Goal: Task Accomplishment & Management: Use online tool/utility

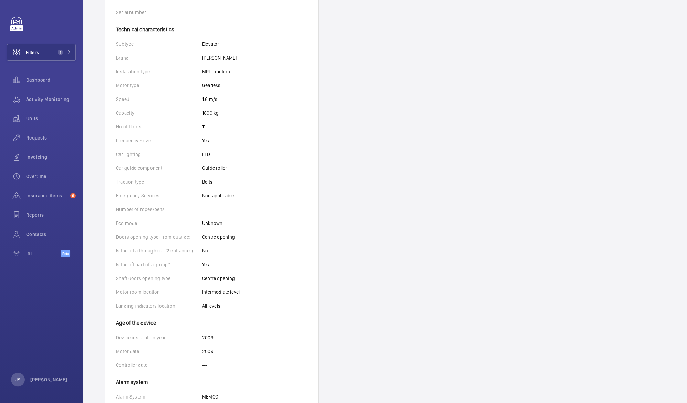
scroll to position [245, 0]
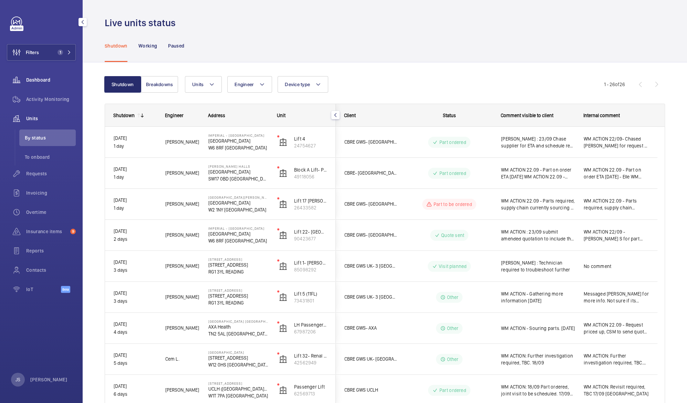
click at [41, 83] on span "Dashboard" at bounding box center [51, 79] width 50 height 7
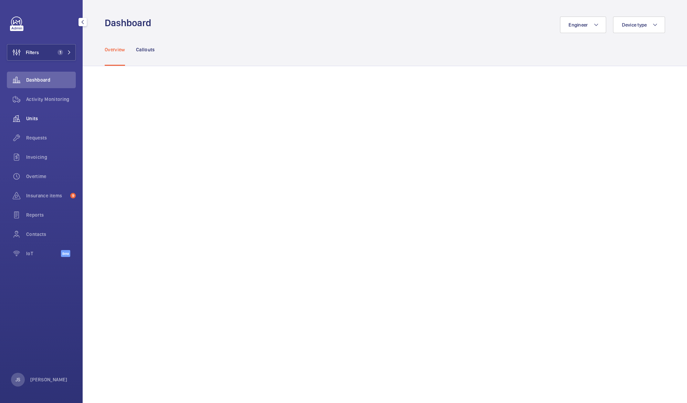
click at [39, 121] on span "Units" at bounding box center [51, 118] width 50 height 7
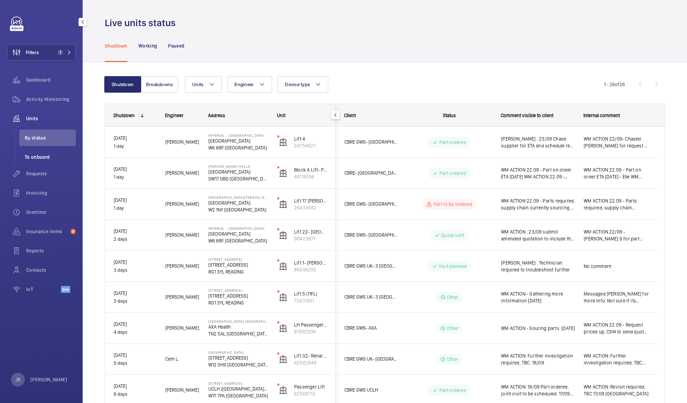
click at [37, 154] on span "To onboard" at bounding box center [50, 157] width 51 height 7
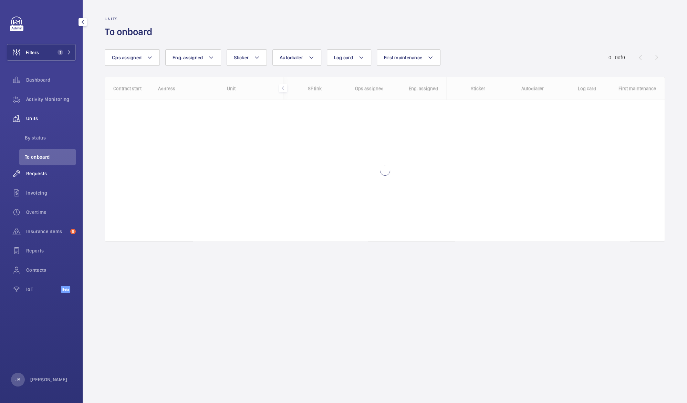
click at [41, 174] on span "Requests" at bounding box center [51, 173] width 50 height 7
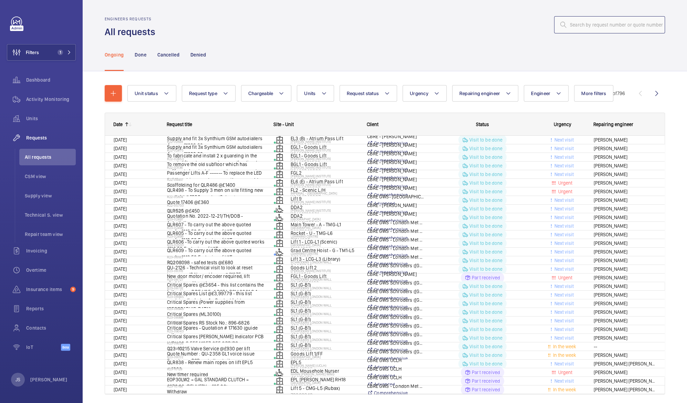
click at [572, 24] on input "text" at bounding box center [609, 24] width 111 height 17
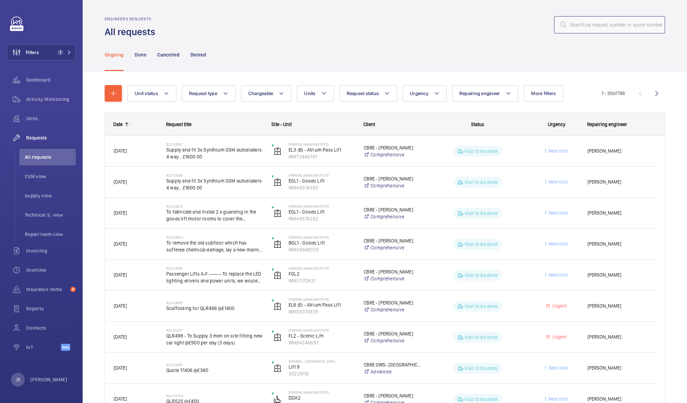
paste input "R25-12641"
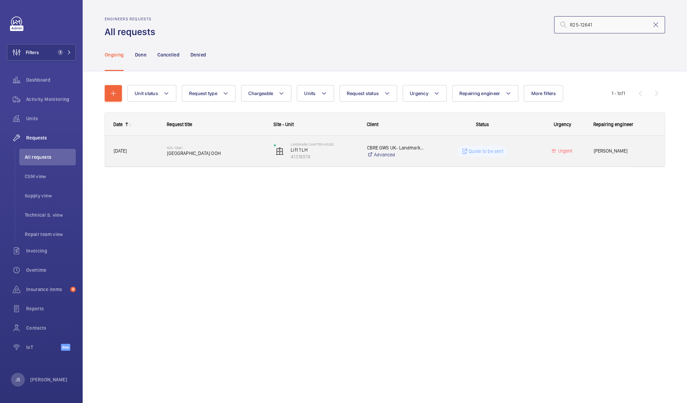
type input "R25-12641"
click at [207, 153] on span "Replace hall station OOH" at bounding box center [216, 153] width 98 height 7
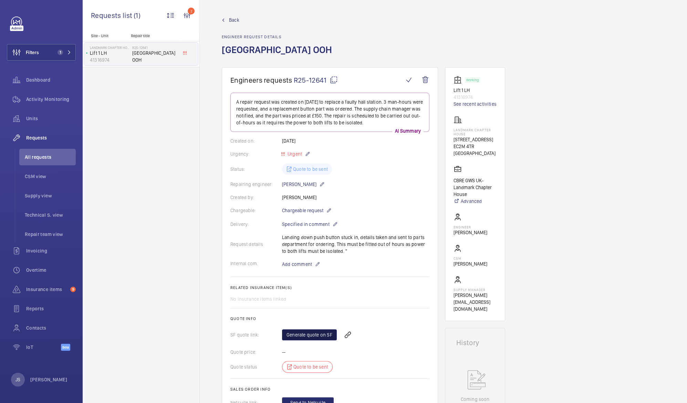
click at [302, 333] on link "Generate quote on SF" at bounding box center [309, 334] width 55 height 11
click at [23, 53] on wm-front-icon-button at bounding box center [16, 52] width 19 height 17
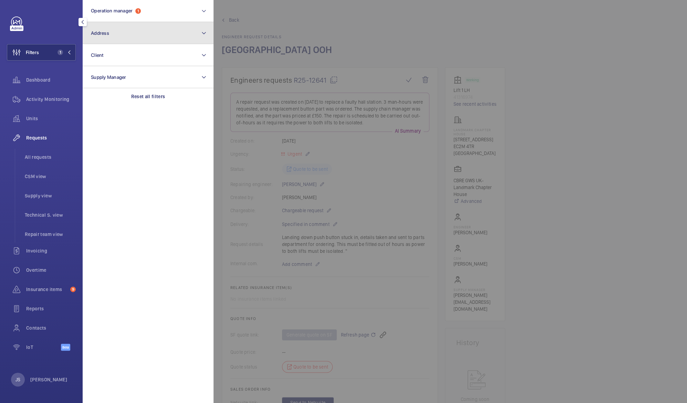
click at [105, 35] on span "Address" at bounding box center [100, 33] width 18 height 6
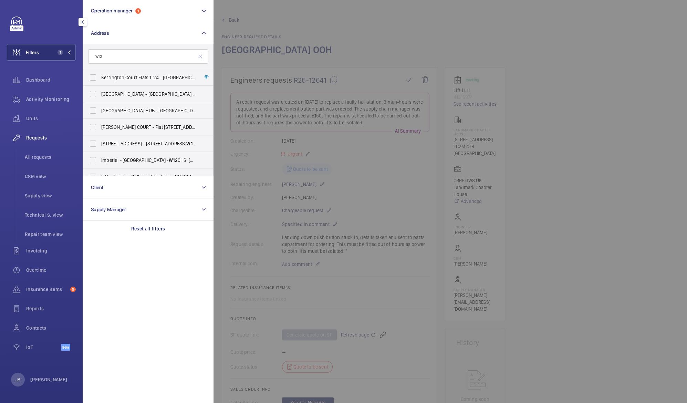
type input "w12"
click at [200, 56] on mat-icon at bounding box center [200, 57] width 6 height 6
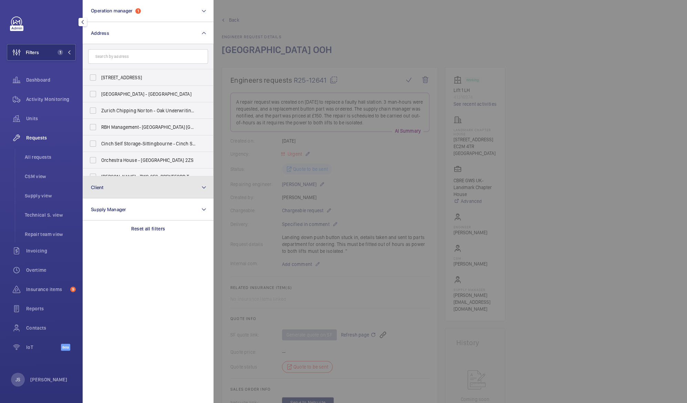
click at [101, 189] on span "Client" at bounding box center [97, 188] width 13 height 6
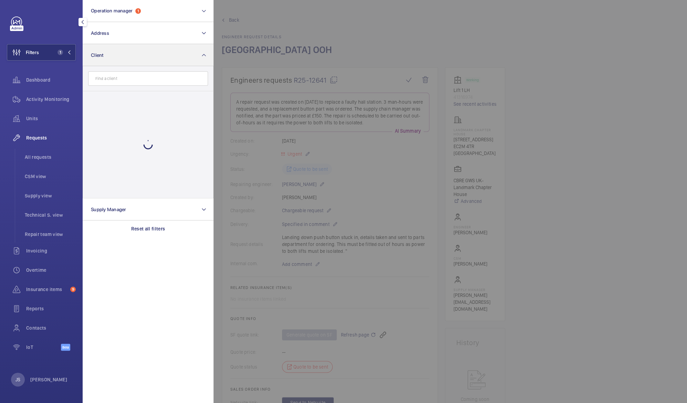
type input "e"
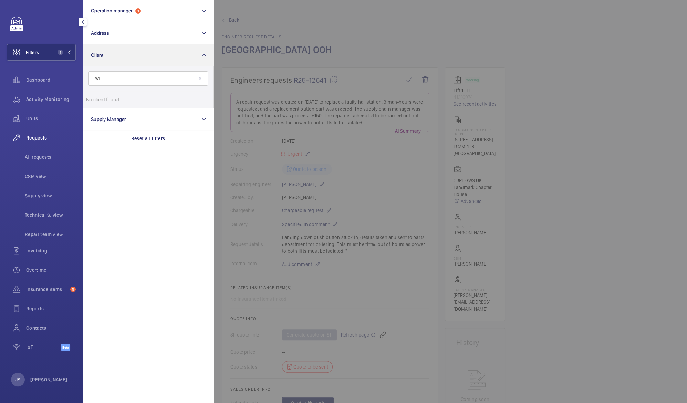
type input "w"
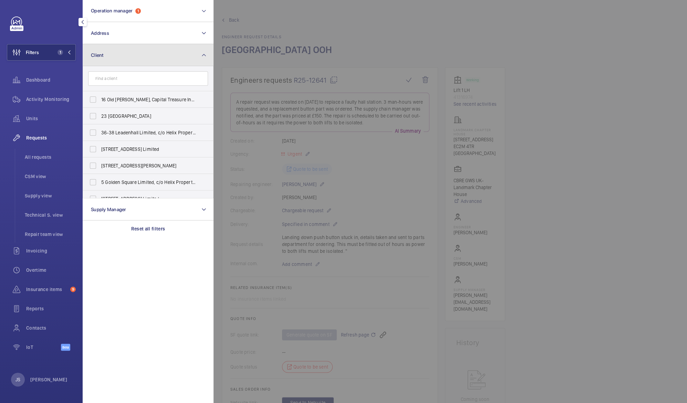
click at [105, 59] on button "Client" at bounding box center [148, 55] width 131 height 22
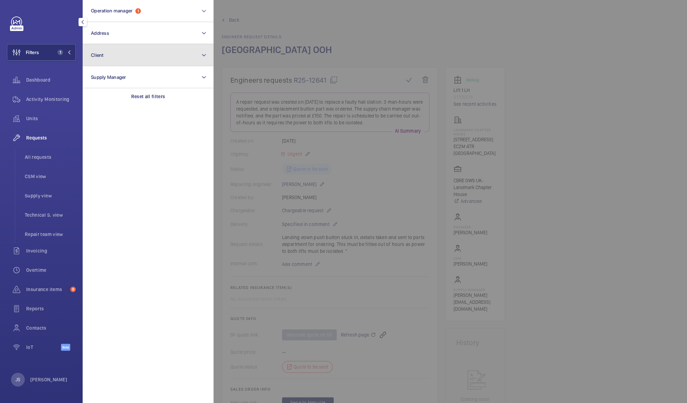
click at [103, 56] on span "Client" at bounding box center [97, 55] width 13 height 6
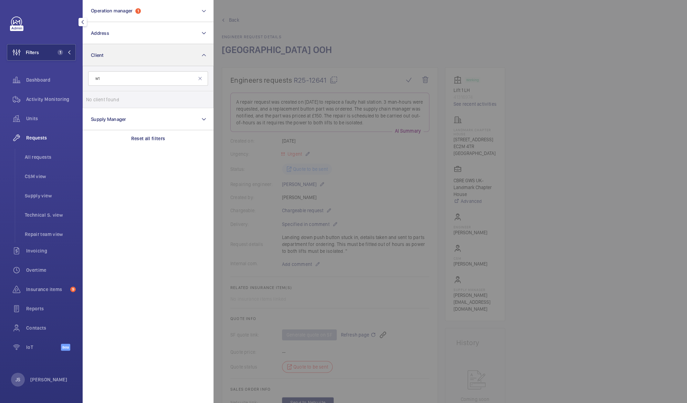
type input "w"
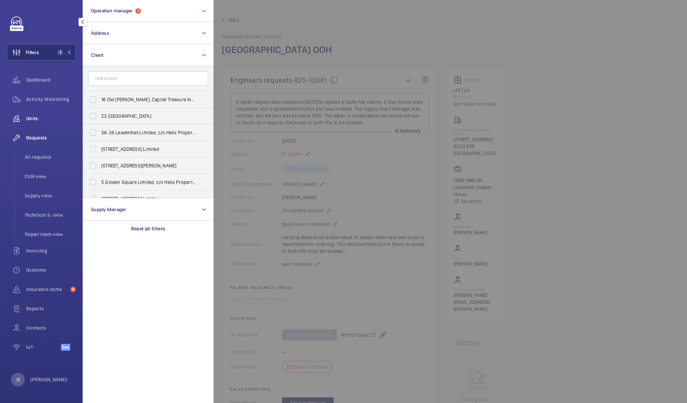
click at [30, 119] on span "Units" at bounding box center [51, 118] width 50 height 7
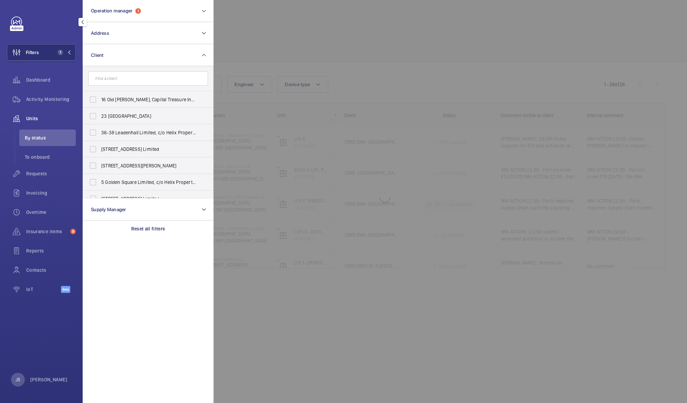
click at [259, 18] on div at bounding box center [556, 201] width 687 height 403
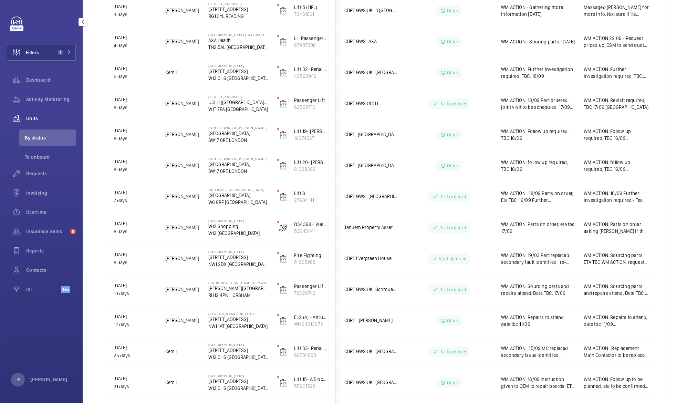
scroll to position [288, 0]
click at [214, 228] on p "W12 [GEOGRAPHIC_DATA]" at bounding box center [238, 231] width 60 height 7
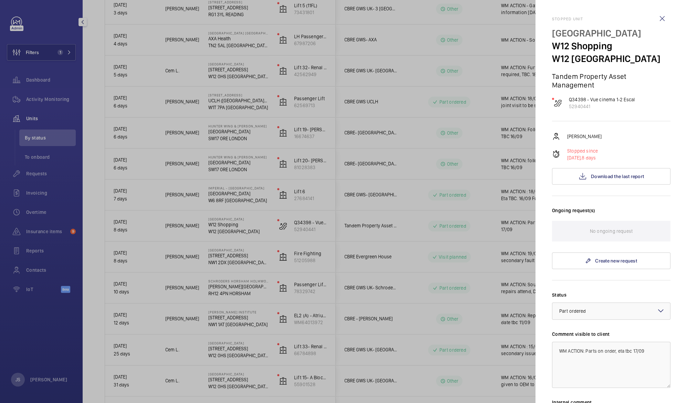
click at [26, 53] on div at bounding box center [343, 201] width 687 height 403
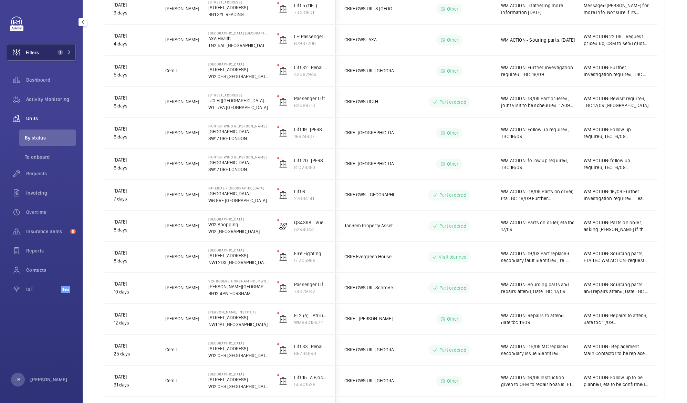
click at [29, 53] on span "Filters" at bounding box center [32, 52] width 13 height 7
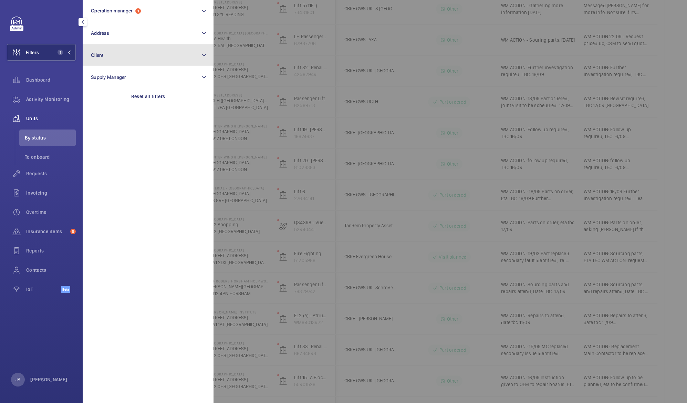
click at [109, 56] on button "Client" at bounding box center [148, 55] width 131 height 22
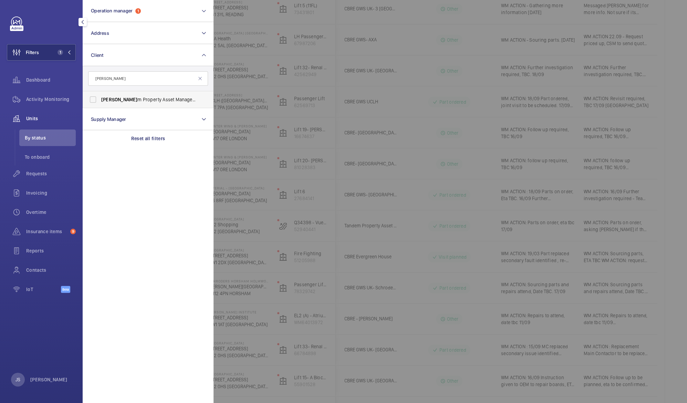
type input "[PERSON_NAME]"
click at [107, 98] on span "Tande" at bounding box center [119, 100] width 36 height 6
click at [100, 98] on input "Tande m Property Asset Management" at bounding box center [93, 100] width 14 height 14
checkbox input "true"
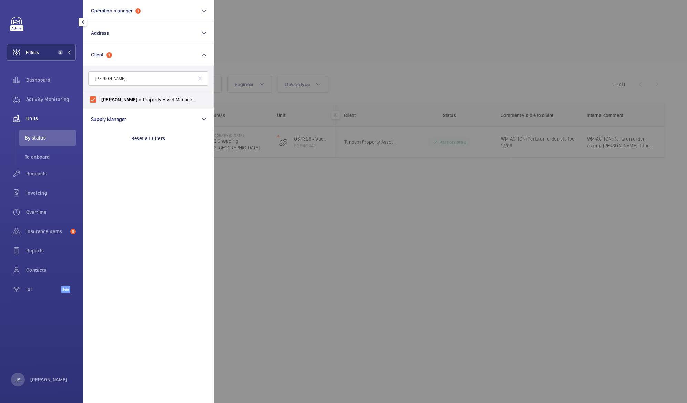
click at [245, 52] on div at bounding box center [556, 201] width 687 height 403
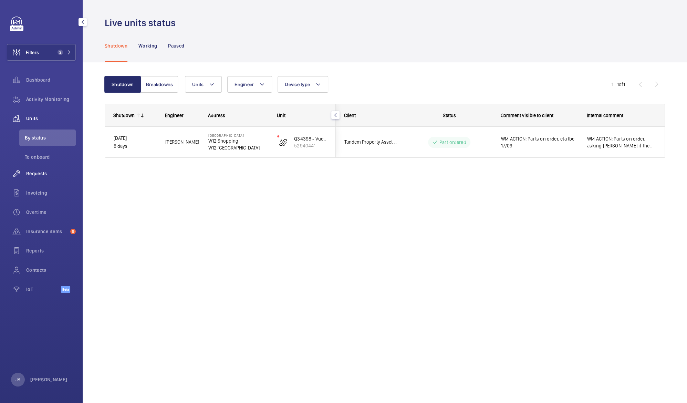
click at [46, 175] on span "Requests" at bounding box center [51, 173] width 50 height 7
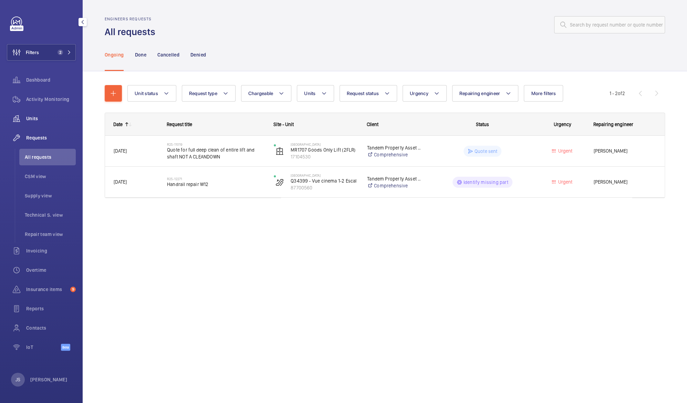
click at [33, 119] on span "Units" at bounding box center [51, 118] width 50 height 7
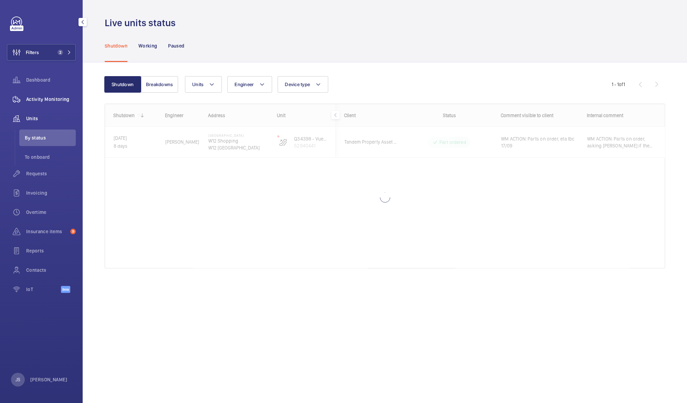
click at [35, 103] on div "Activity Monitoring" at bounding box center [41, 99] width 69 height 17
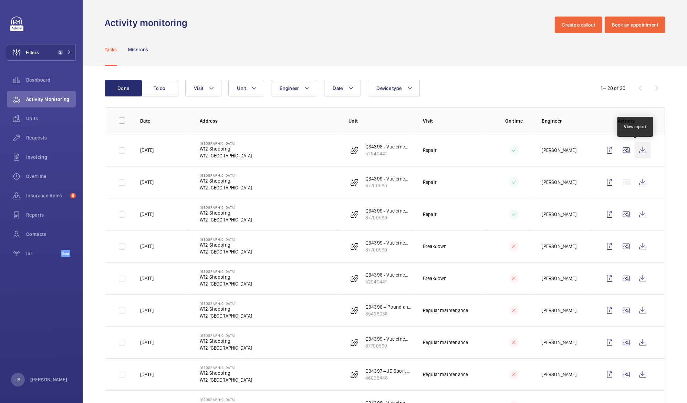
click at [637, 152] on wm-front-icon-button at bounding box center [642, 150] width 17 height 17
click at [636, 184] on wm-front-icon-button at bounding box center [642, 182] width 17 height 17
click at [635, 217] on wm-front-icon-button at bounding box center [642, 214] width 17 height 17
click at [636, 248] on wm-front-icon-button at bounding box center [642, 246] width 17 height 17
click at [225, 155] on p "W12 [GEOGRAPHIC_DATA]" at bounding box center [226, 155] width 53 height 7
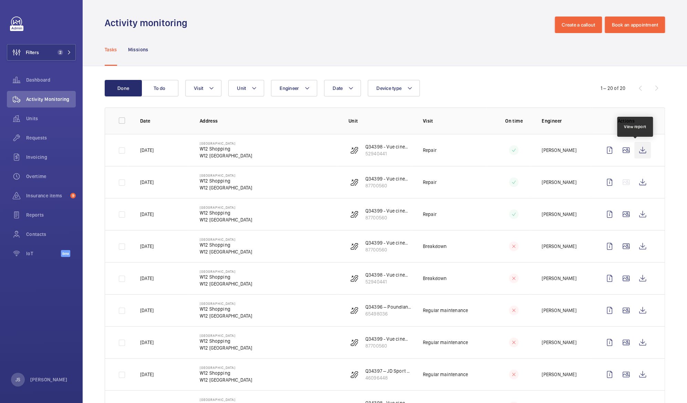
click at [634, 152] on wm-front-icon-button at bounding box center [642, 150] width 17 height 17
click at [41, 121] on span "Units" at bounding box center [51, 118] width 50 height 7
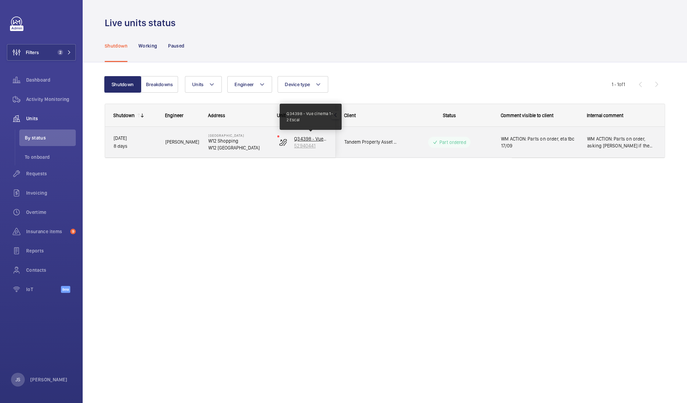
click at [302, 139] on p "Q34398 - Vue cinema 1-2 Escal" at bounding box center [310, 138] width 33 height 7
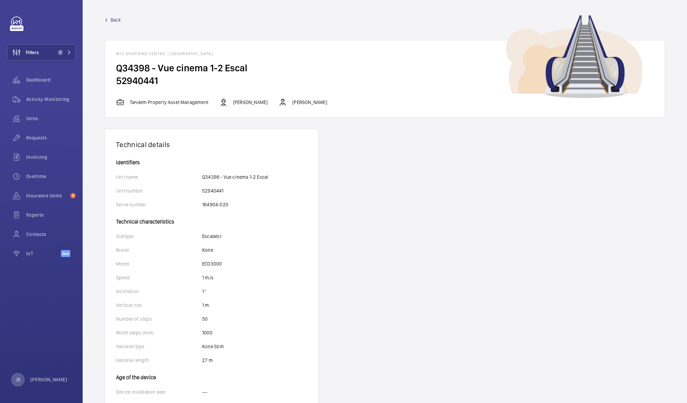
scroll to position [1, 0]
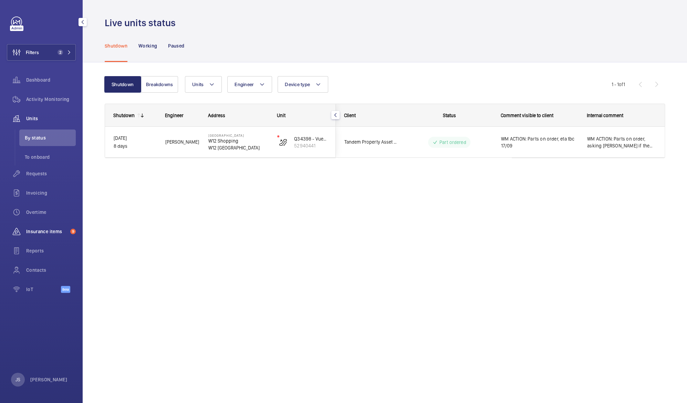
click at [56, 230] on span "Insurance items" at bounding box center [46, 231] width 41 height 7
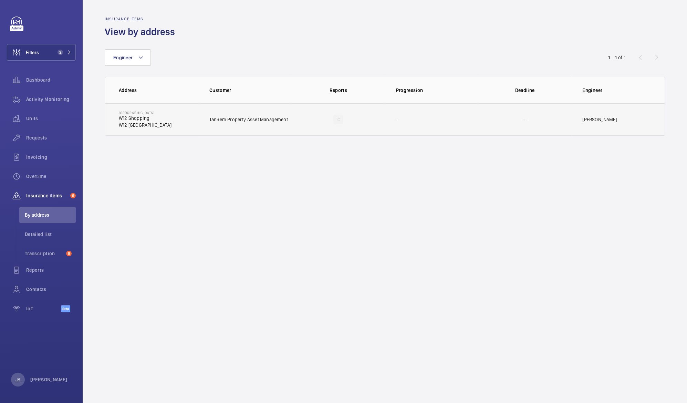
click at [129, 123] on p "W12 [GEOGRAPHIC_DATA]" at bounding box center [145, 125] width 53 height 7
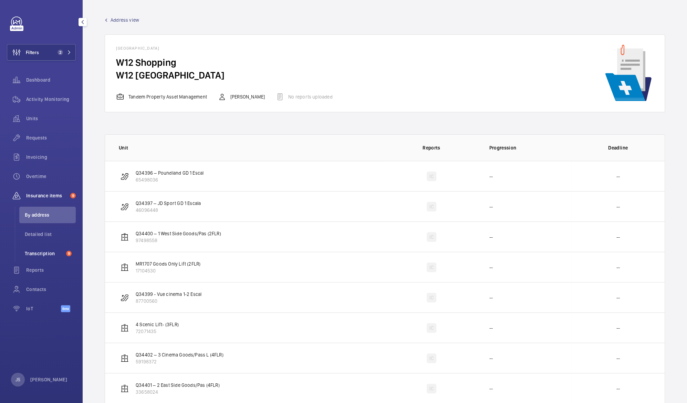
click at [46, 253] on span "Transcription" at bounding box center [44, 253] width 39 height 7
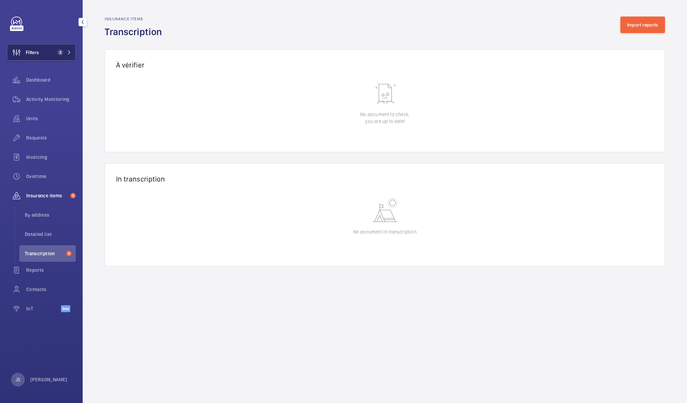
click at [41, 53] on button "Filters 2" at bounding box center [41, 52] width 69 height 17
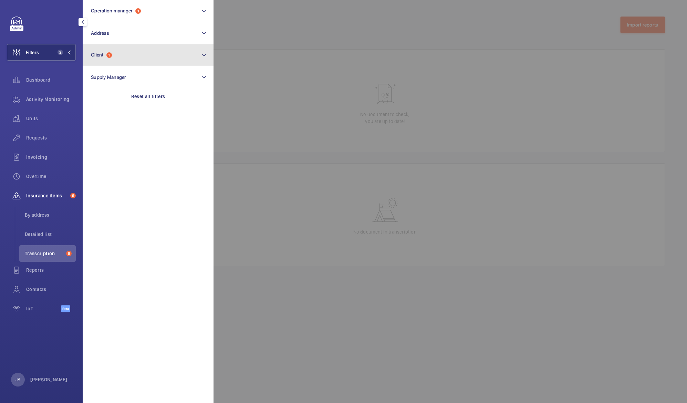
click at [103, 56] on span "Client" at bounding box center [97, 55] width 13 height 6
click at [209, 53] on button "Client 1" at bounding box center [148, 55] width 131 height 22
click at [200, 54] on button "Client 1" at bounding box center [148, 55] width 131 height 22
click at [126, 52] on button "Client 1" at bounding box center [148, 55] width 131 height 22
drag, startPoint x: 126, startPoint y: 52, endPoint x: 108, endPoint y: 123, distance: 72.5
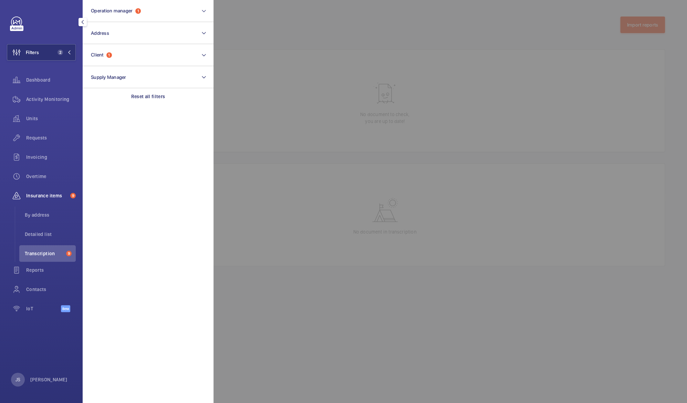
click at [108, 123] on section "Operation manager 1 Address Client 1 Supply Manager Reset all filters" at bounding box center [148, 201] width 131 height 403
click at [286, 88] on div at bounding box center [556, 201] width 687 height 403
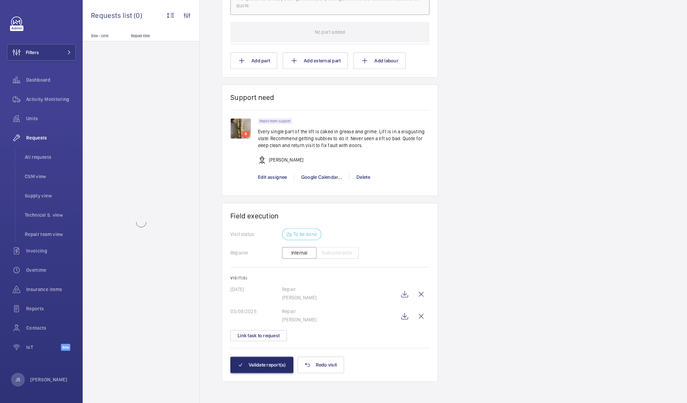
scroll to position [461, 0]
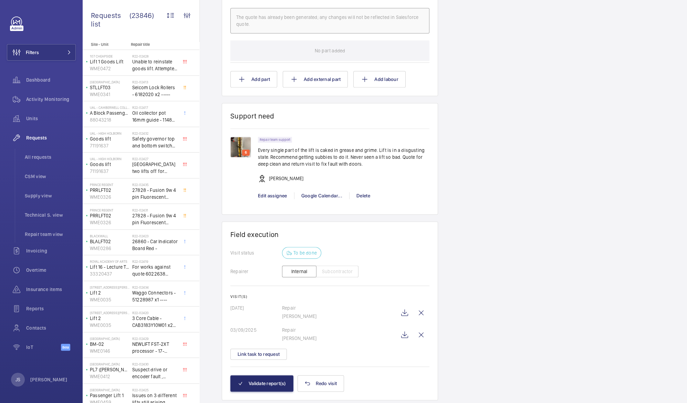
scroll to position [461, 0]
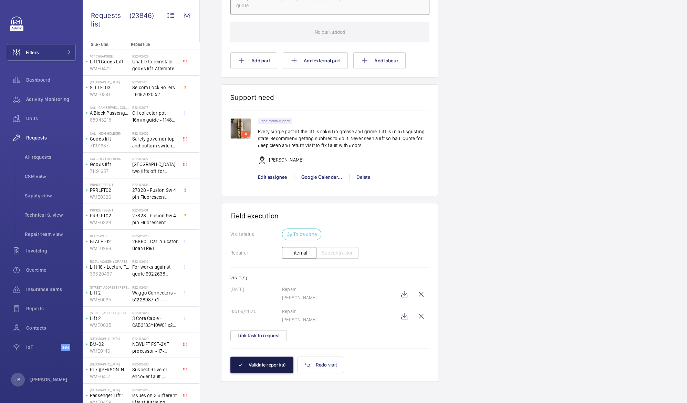
click at [266, 367] on button "Validate report(s)" at bounding box center [261, 364] width 63 height 17
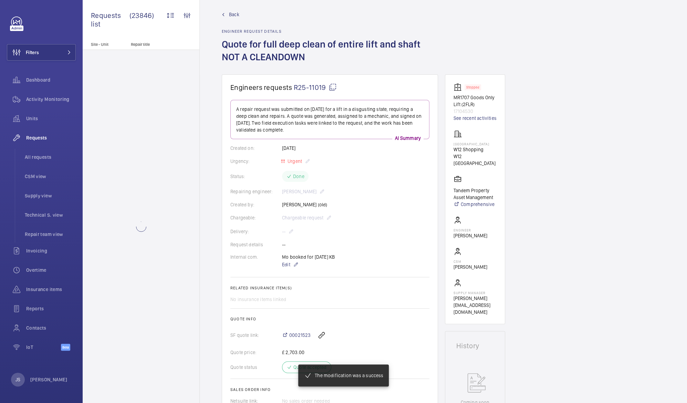
scroll to position [6, 0]
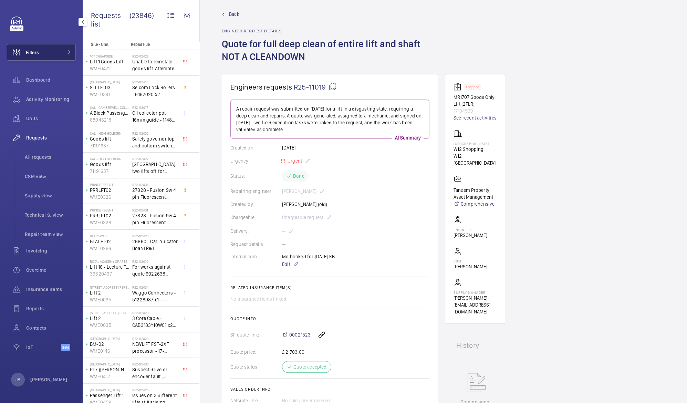
click at [33, 52] on span "Filters" at bounding box center [32, 52] width 13 height 7
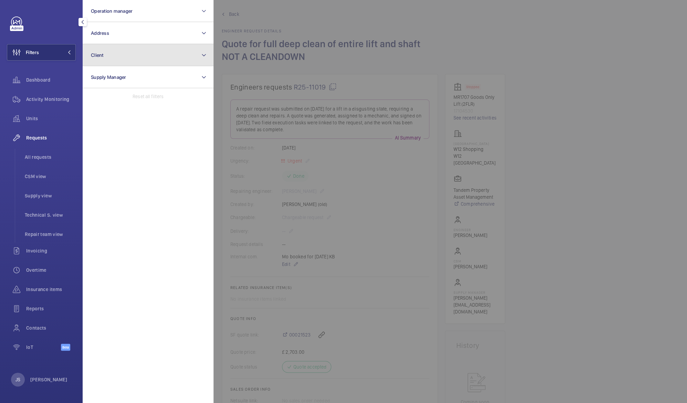
click at [98, 54] on span "Client" at bounding box center [97, 55] width 13 height 6
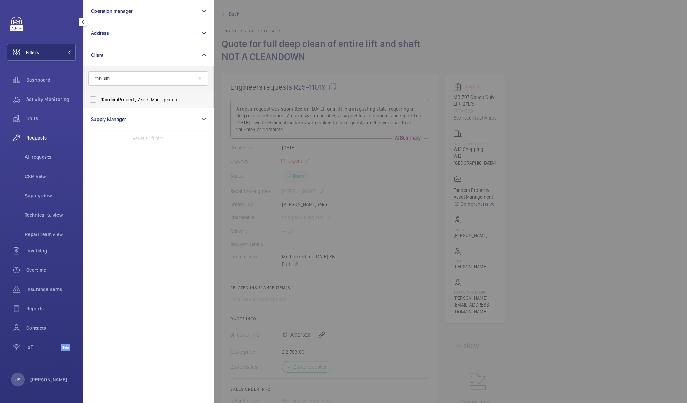
type input "tandem"
click at [104, 99] on span "Tandem" at bounding box center [109, 100] width 17 height 6
click at [100, 99] on input "Tandem Property Asset Management" at bounding box center [93, 100] width 14 height 14
checkbox input "true"
click at [291, 23] on div at bounding box center [556, 201] width 687 height 403
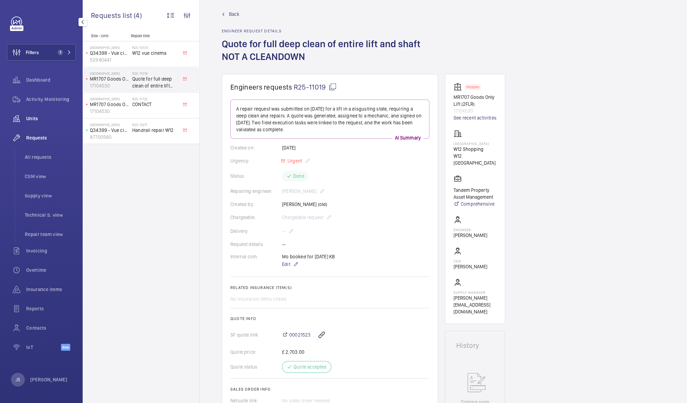
click at [38, 116] on span "Units" at bounding box center [51, 118] width 50 height 7
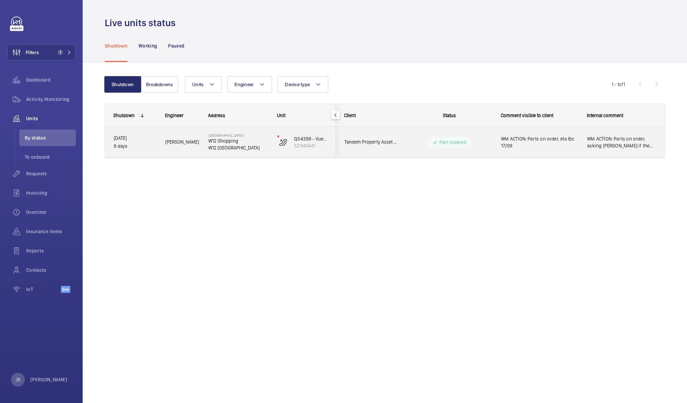
click at [522, 140] on span "WM ACTION: Parts on order, eta tbc 17/09" at bounding box center [539, 142] width 77 height 14
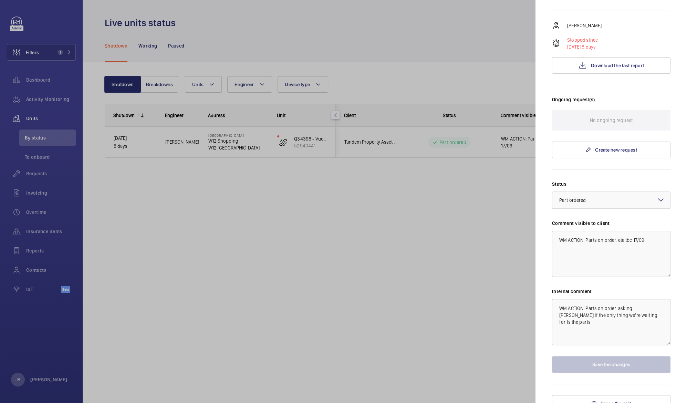
scroll to position [119, 0]
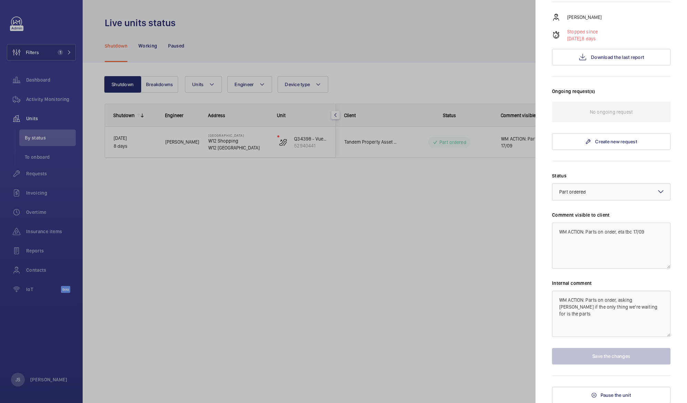
click at [317, 256] on div at bounding box center [343, 201] width 687 height 403
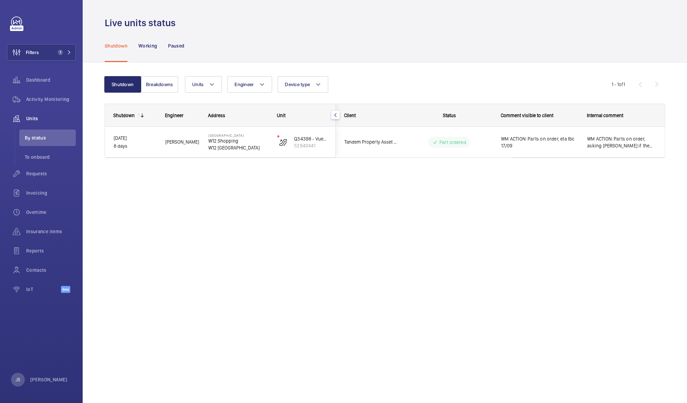
scroll to position [0, 0]
click at [36, 175] on span "Requests" at bounding box center [51, 173] width 50 height 7
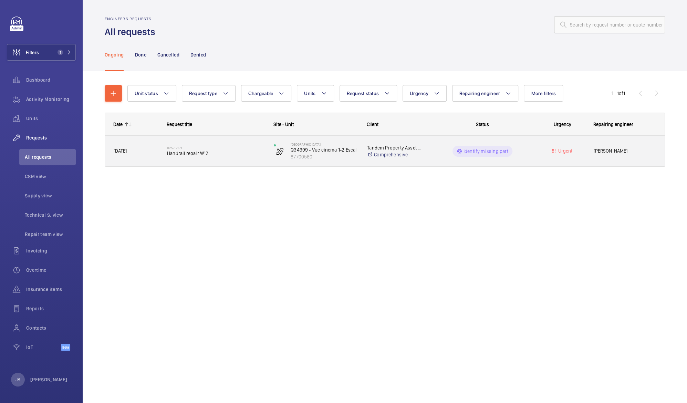
click at [182, 155] on span "Handrail repair W12" at bounding box center [216, 153] width 98 height 7
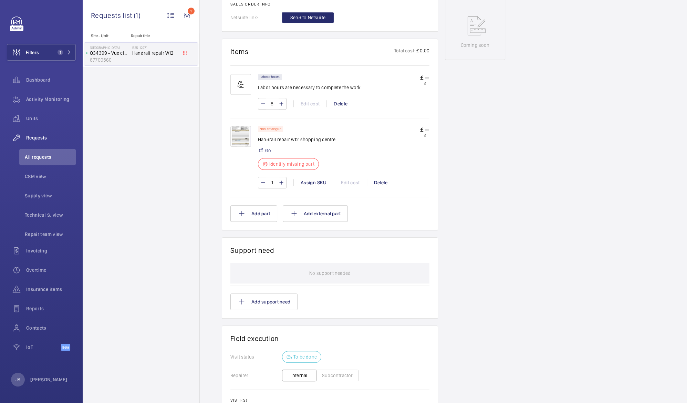
scroll to position [352, 0]
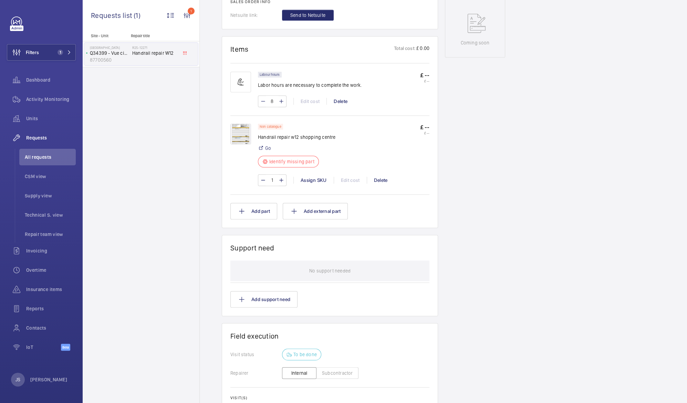
click at [245, 139] on img at bounding box center [240, 134] width 21 height 21
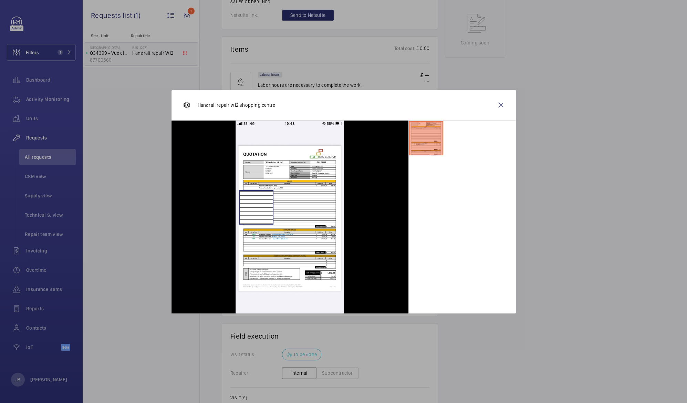
click at [256, 207] on img at bounding box center [290, 217] width 108 height 193
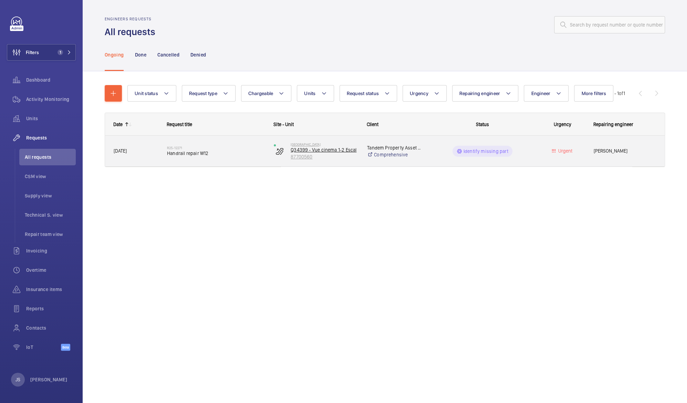
click at [303, 148] on p "Q34399 - Vue cinema 1-2 Escal" at bounding box center [324, 149] width 67 height 7
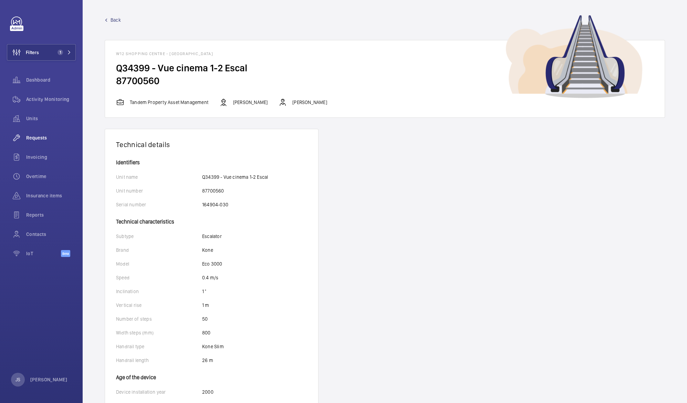
click at [25, 141] on wm-front-icon-button at bounding box center [16, 137] width 19 height 17
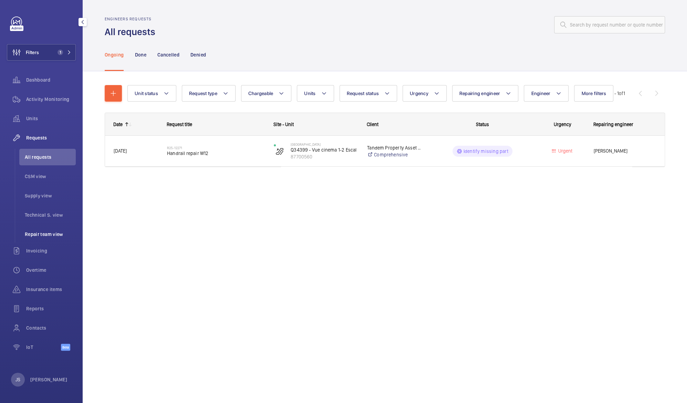
click at [38, 234] on span "Repair team view" at bounding box center [50, 234] width 51 height 7
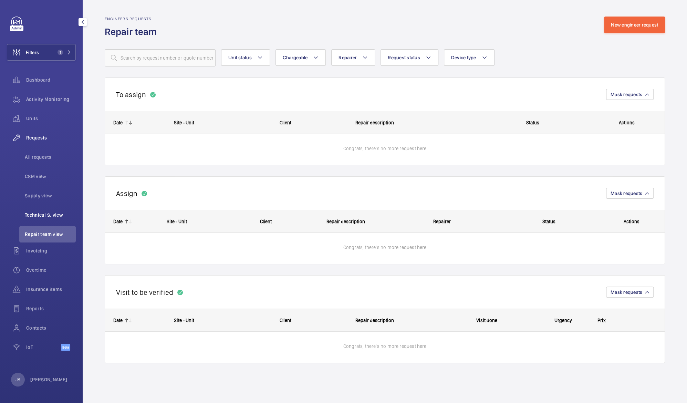
click at [37, 218] on span "Technical S. view" at bounding box center [50, 214] width 51 height 7
click at [29, 198] on span "Supply view" at bounding box center [50, 195] width 51 height 7
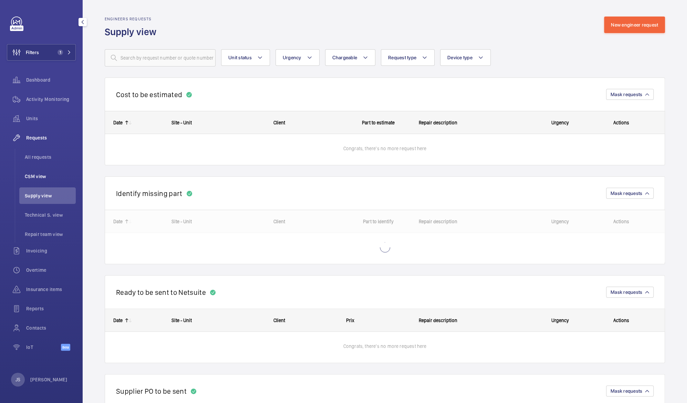
click at [24, 181] on li "CSM view" at bounding box center [47, 176] width 56 height 17
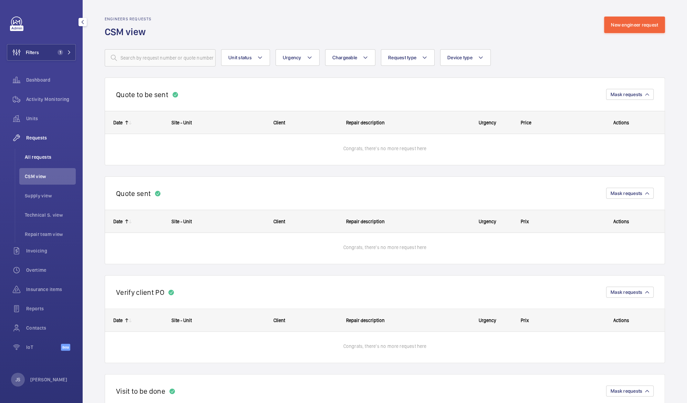
click at [39, 162] on li "All requests" at bounding box center [47, 157] width 56 height 17
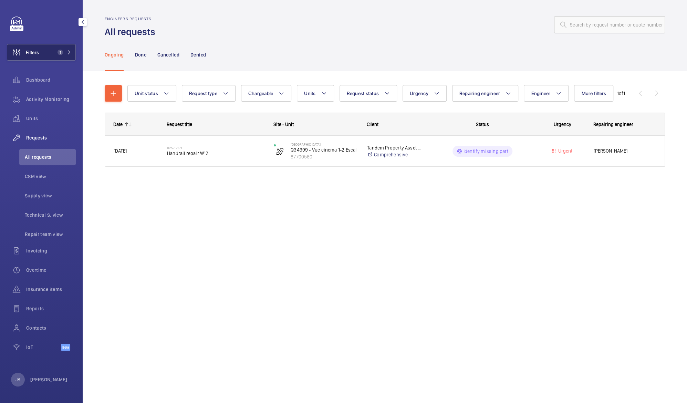
click at [37, 52] on span "Filters" at bounding box center [32, 52] width 13 height 7
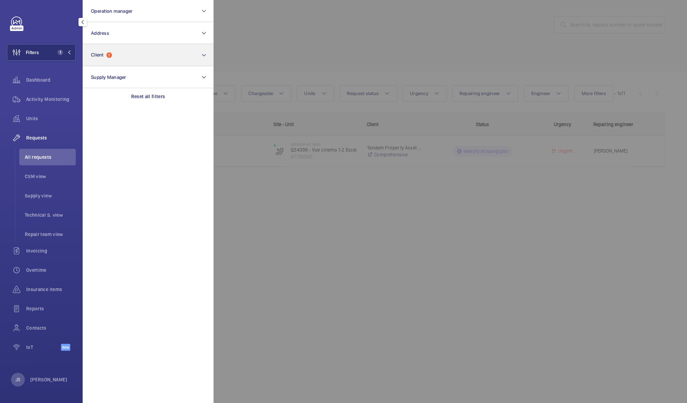
click at [110, 55] on span "1" at bounding box center [109, 55] width 6 height 6
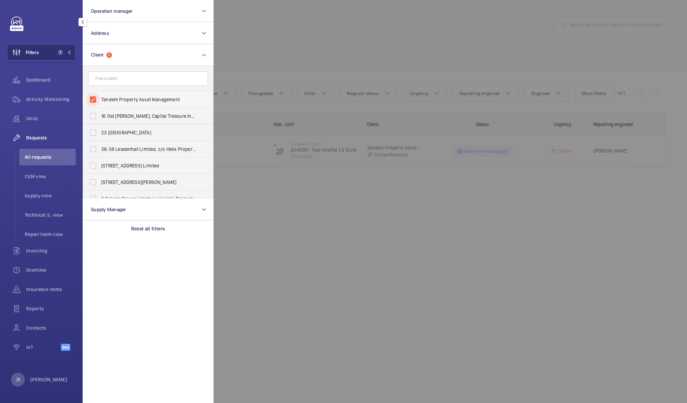
click at [98, 104] on input "Tandem Property Asset Management" at bounding box center [93, 100] width 14 height 14
checkbox input "false"
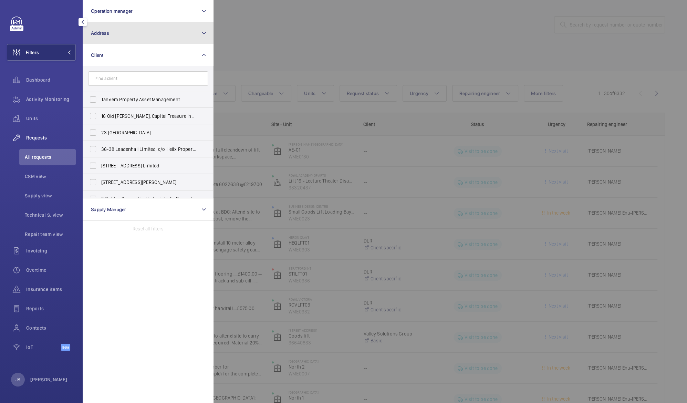
click at [107, 34] on span "Address" at bounding box center [100, 33] width 18 height 6
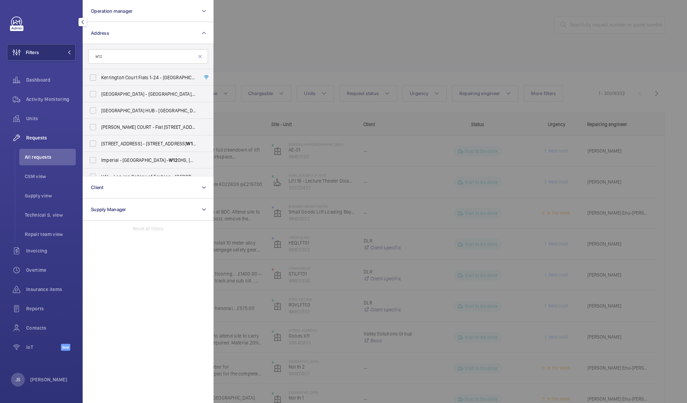
type input "w12"
drag, startPoint x: 213, startPoint y: 103, endPoint x: 214, endPoint y: 127, distance: 24.1
click at [214, 127] on div at bounding box center [556, 201] width 687 height 403
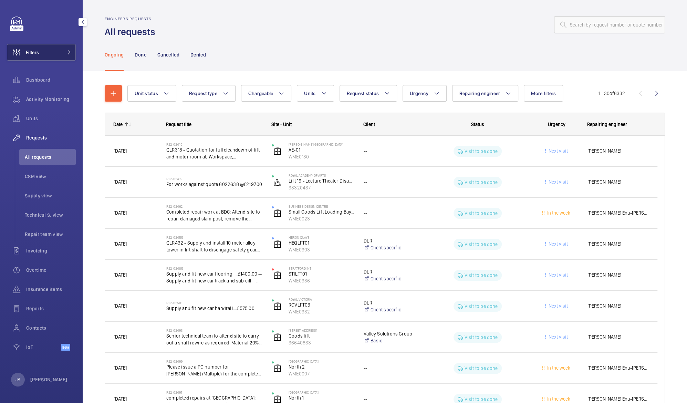
click at [55, 53] on button "Filters" at bounding box center [41, 52] width 69 height 17
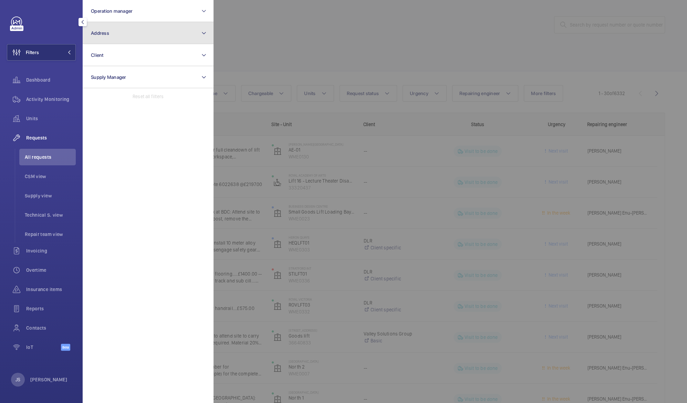
click at [98, 36] on button "Address" at bounding box center [148, 33] width 131 height 22
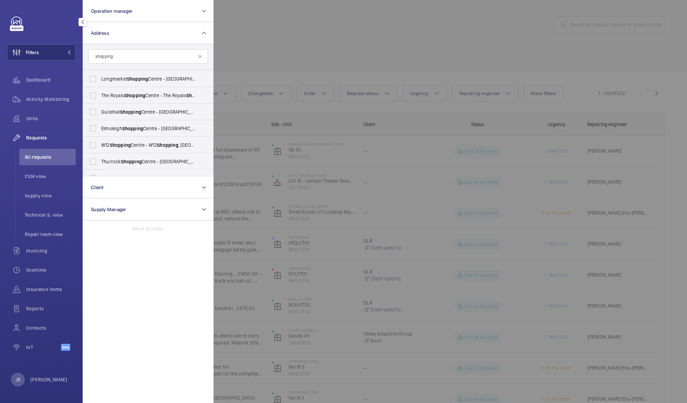
scroll to position [488, 0]
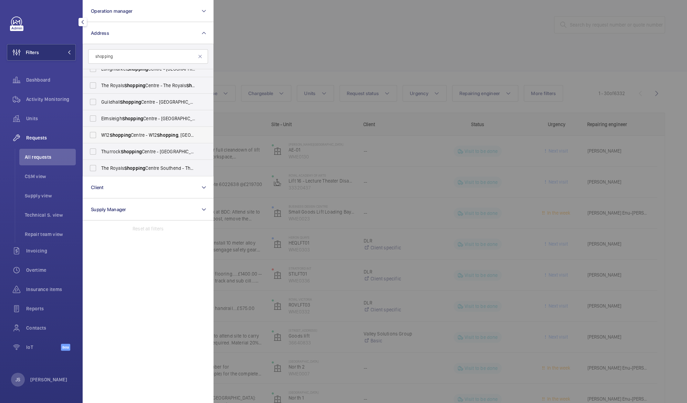
type input "shopping"
click at [127, 133] on span "Shopping" at bounding box center [120, 135] width 21 height 6
click at [100, 133] on input "W12 Shopping Centre - [GEOGRAPHIC_DATA]" at bounding box center [93, 135] width 14 height 14
checkbox input "true"
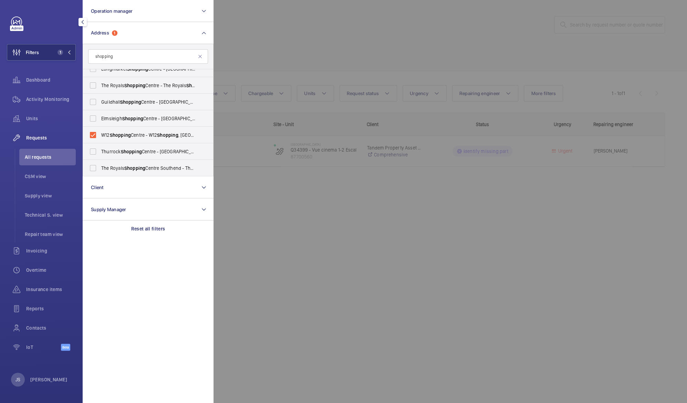
click at [313, 36] on div at bounding box center [556, 201] width 687 height 403
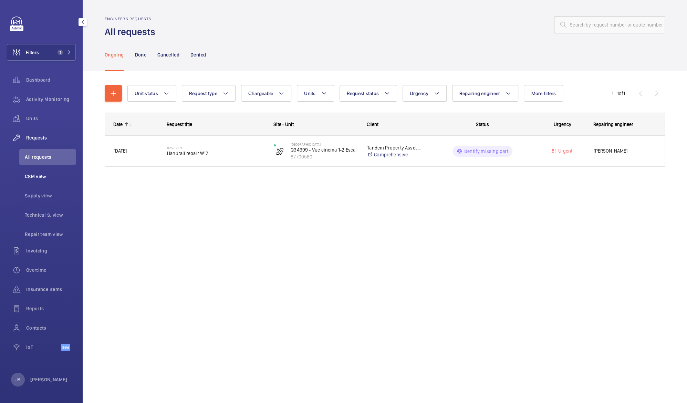
click at [38, 179] on span "CSM view" at bounding box center [50, 176] width 51 height 7
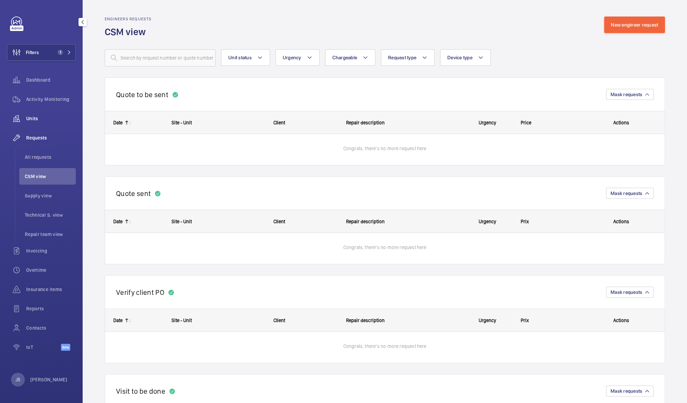
click at [33, 117] on span "Units" at bounding box center [51, 118] width 50 height 7
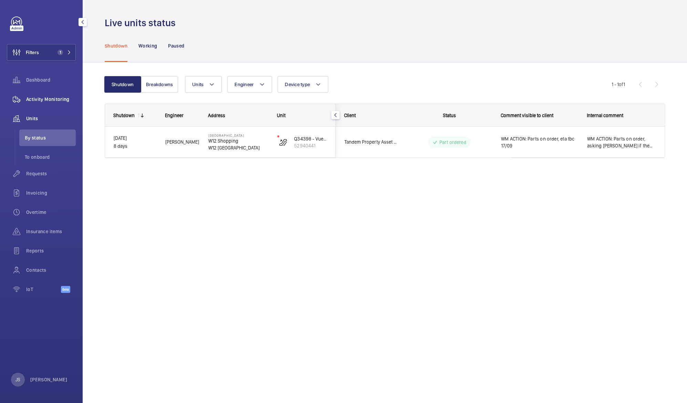
click at [36, 102] on span "Activity Monitoring" at bounding box center [51, 99] width 50 height 7
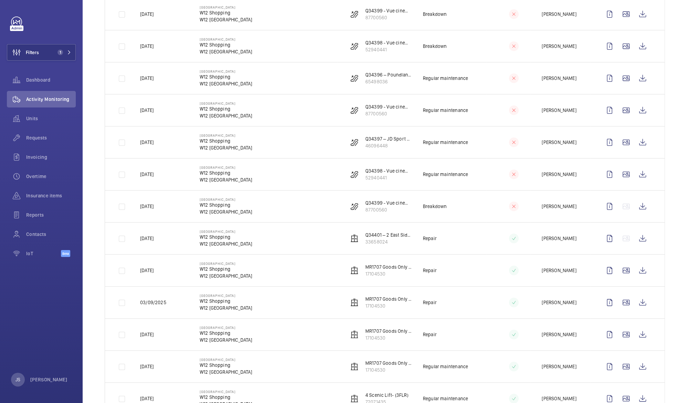
scroll to position [391, 0]
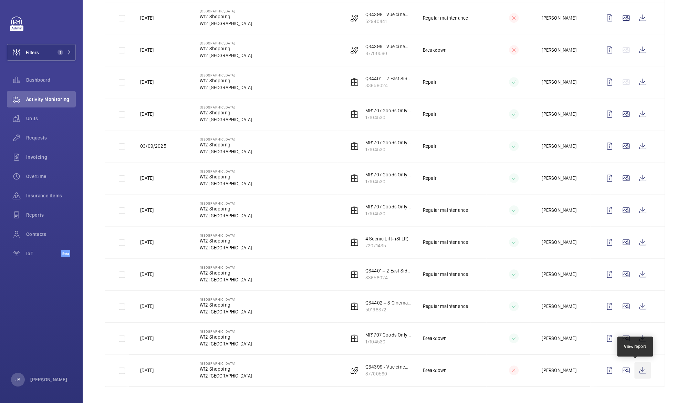
click at [634, 375] on wm-front-icon-button at bounding box center [642, 370] width 17 height 17
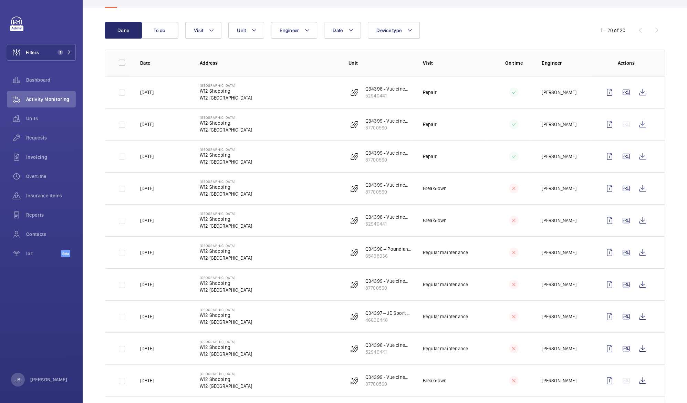
scroll to position [57, 0]
click at [637, 226] on wm-front-icon-button at bounding box center [642, 220] width 17 height 17
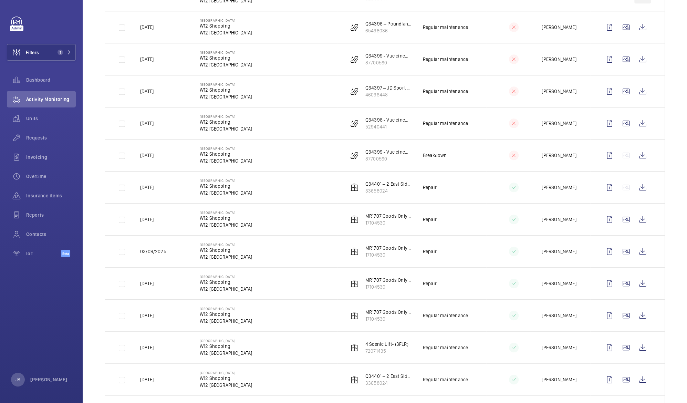
scroll to position [391, 0]
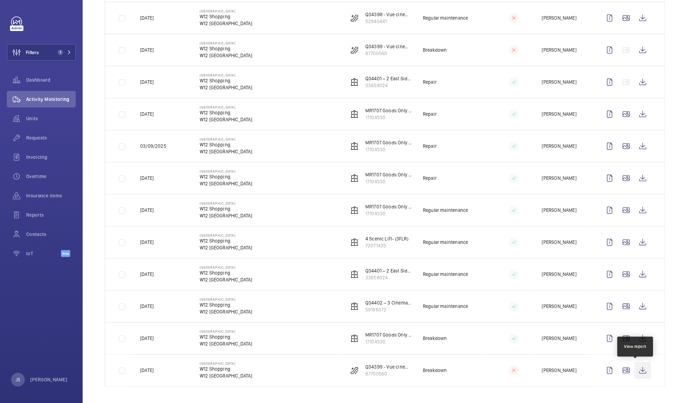
click at [634, 371] on wm-front-icon-button at bounding box center [642, 370] width 17 height 17
click at [634, 50] on wm-front-icon-button at bounding box center [642, 50] width 17 height 17
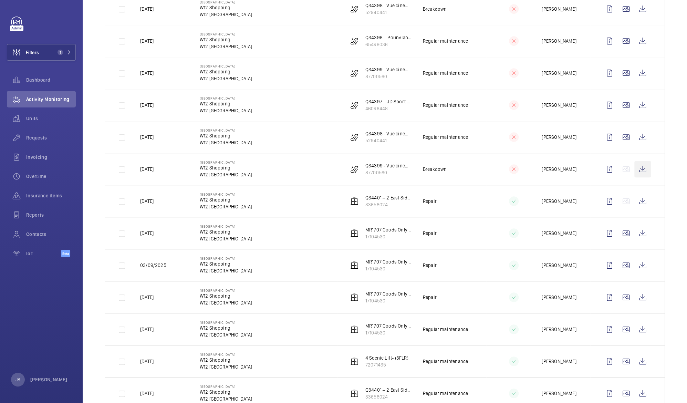
scroll to position [268, 0]
click at [636, 139] on wm-front-icon-button at bounding box center [642, 138] width 17 height 17
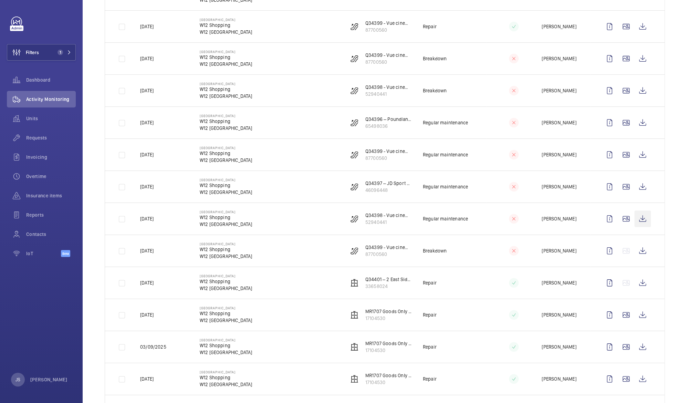
scroll to position [188, 0]
click at [636, 156] on wm-front-icon-button at bounding box center [642, 154] width 17 height 17
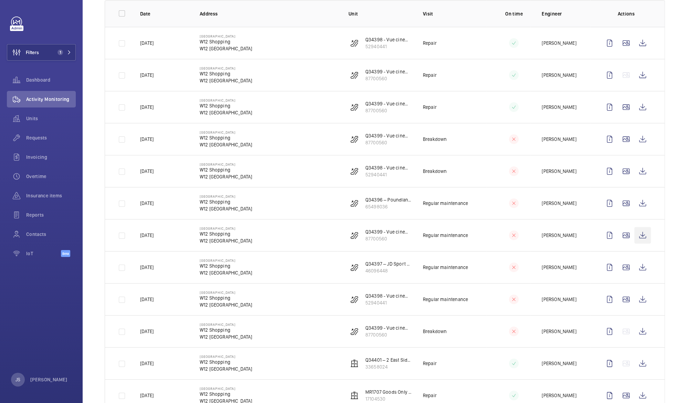
scroll to position [110, 0]
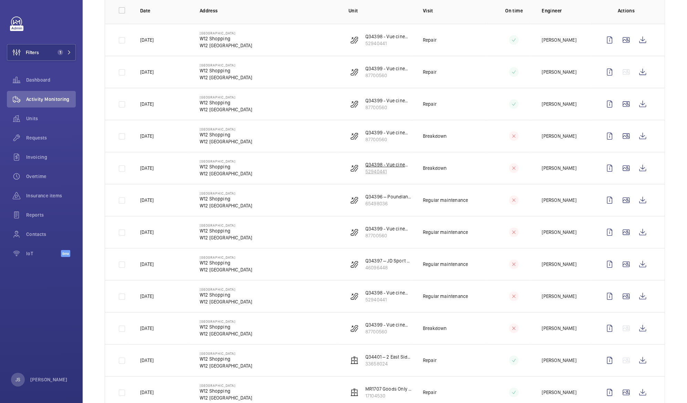
click at [365, 171] on p "52940441" at bounding box center [388, 171] width 46 height 7
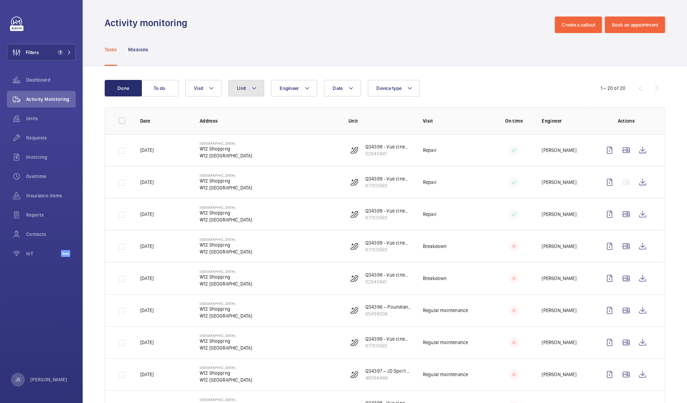
click at [251, 88] on button "Unit" at bounding box center [246, 88] width 36 height 17
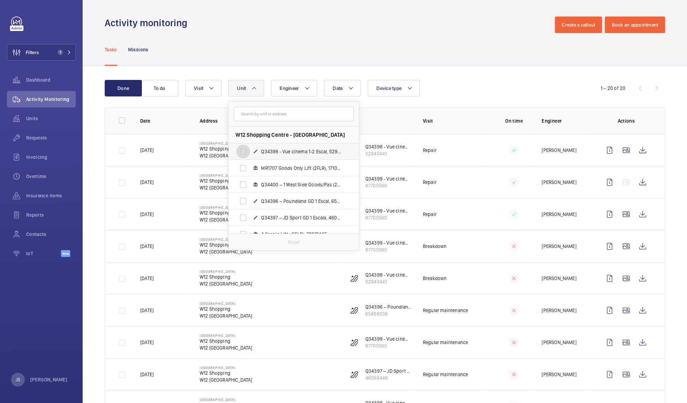
click at [242, 151] on input "Q34398 - Vue cinema 1-2 Escal, 52940441" at bounding box center [243, 152] width 14 height 14
checkbox input "true"
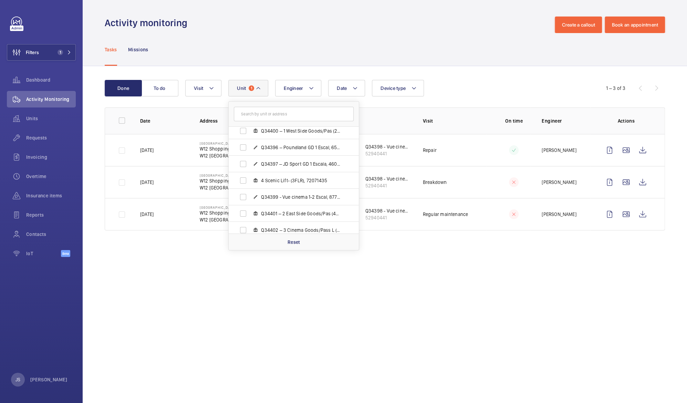
scroll to position [57, 0]
click at [243, 193] on input "Q34399 - Vue cinema 1-2 Escal, 87700560" at bounding box center [243, 193] width 14 height 14
checkbox input "true"
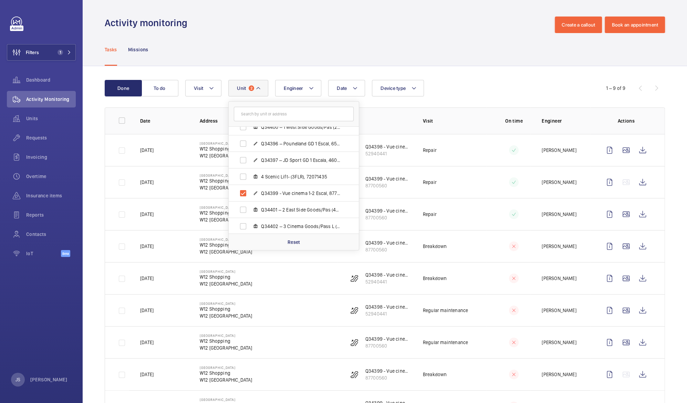
click at [504, 45] on div "Tasks Missions" at bounding box center [385, 49] width 560 height 33
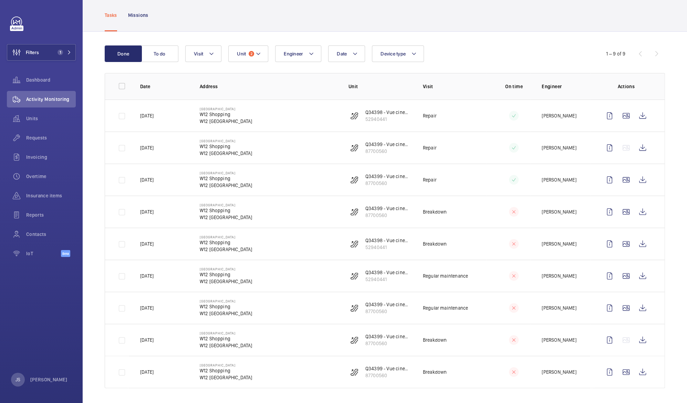
scroll to position [37, 0]
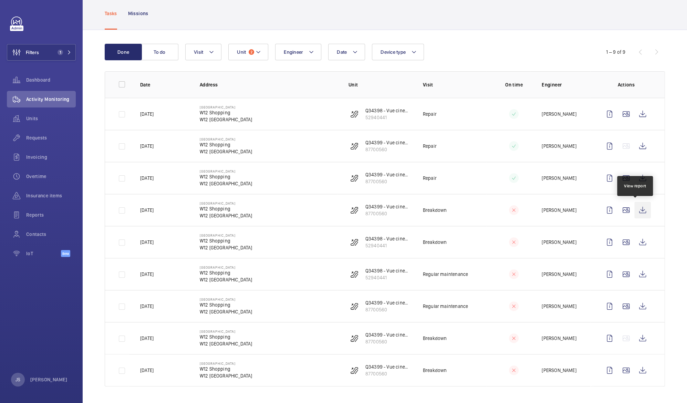
click at [634, 211] on wm-front-icon-button at bounding box center [642, 210] width 17 height 17
click at [634, 113] on wm-front-icon-button at bounding box center [642, 114] width 17 height 17
click at [634, 149] on wm-front-icon-button at bounding box center [642, 146] width 17 height 17
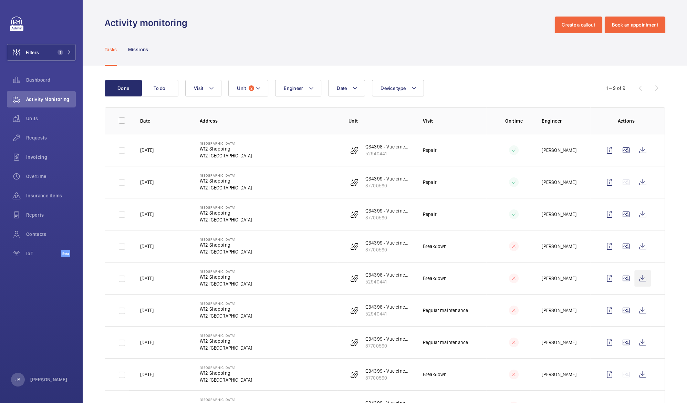
click at [635, 282] on wm-front-icon-button at bounding box center [642, 278] width 17 height 17
click at [36, 53] on span "Filters" at bounding box center [32, 52] width 13 height 7
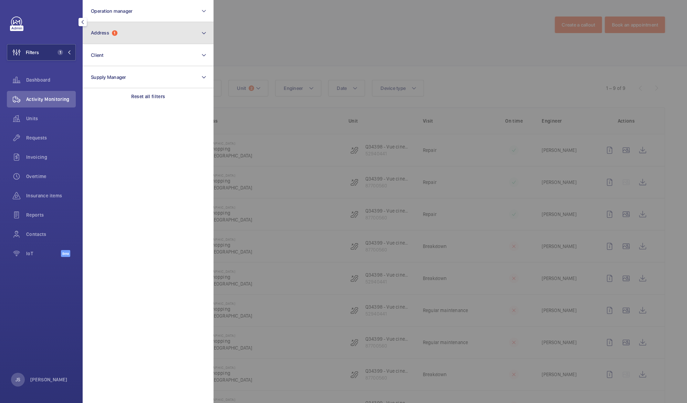
click at [116, 38] on button "Address 1" at bounding box center [148, 33] width 131 height 22
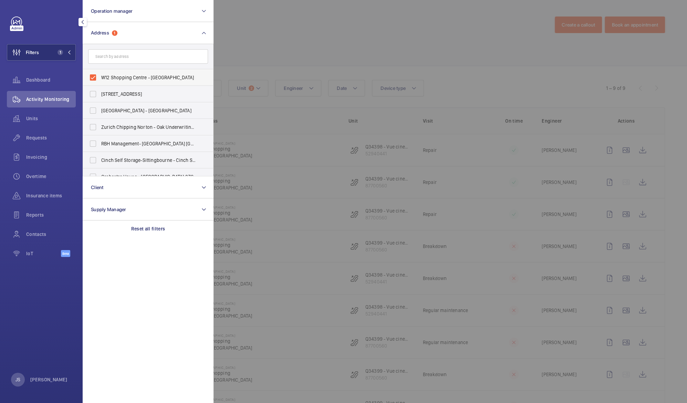
click at [124, 76] on span "W12 Shopping Centre - [GEOGRAPHIC_DATA]" at bounding box center [148, 77] width 95 height 7
click at [100, 76] on input "W12 Shopping Centre - [GEOGRAPHIC_DATA]" at bounding box center [93, 78] width 14 height 14
checkbox input "false"
click at [115, 55] on input "text" at bounding box center [148, 56] width 120 height 14
type input "imp"
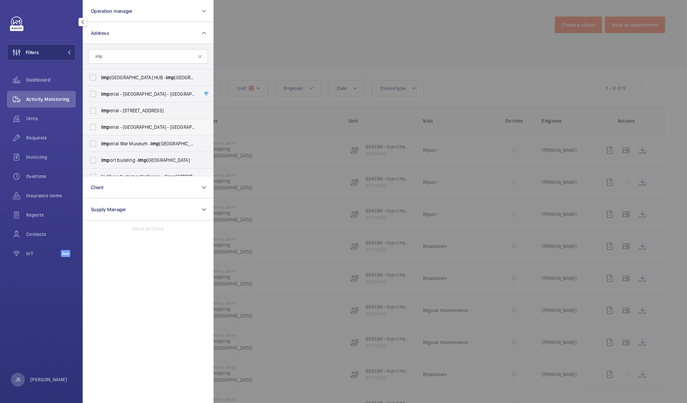
click at [113, 127] on span "Imp erial - [GEOGRAPHIC_DATA] - [GEOGRAPHIC_DATA]" at bounding box center [148, 127] width 95 height 7
click at [100, 127] on input "Imp erial - [GEOGRAPHIC_DATA] - [GEOGRAPHIC_DATA]" at bounding box center [93, 127] width 14 height 14
checkbox input "true"
click at [260, 31] on div at bounding box center [556, 201] width 687 height 403
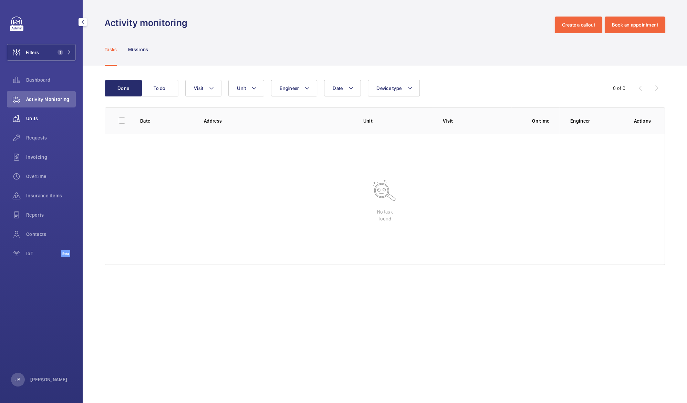
click at [32, 113] on div "Units" at bounding box center [41, 118] width 69 height 17
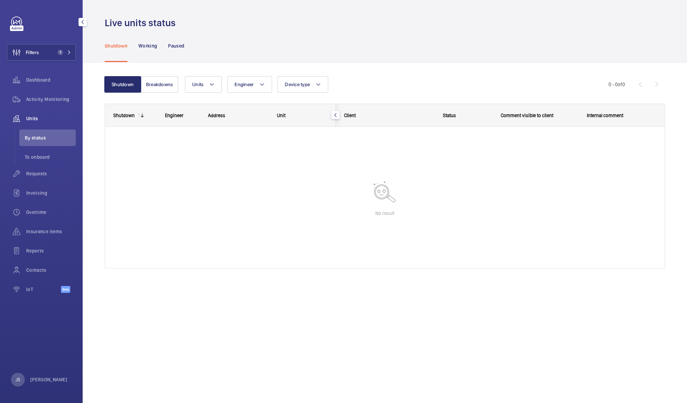
click at [32, 118] on span "Units" at bounding box center [51, 118] width 50 height 7
click at [28, 52] on span "Filters" at bounding box center [32, 52] width 13 height 7
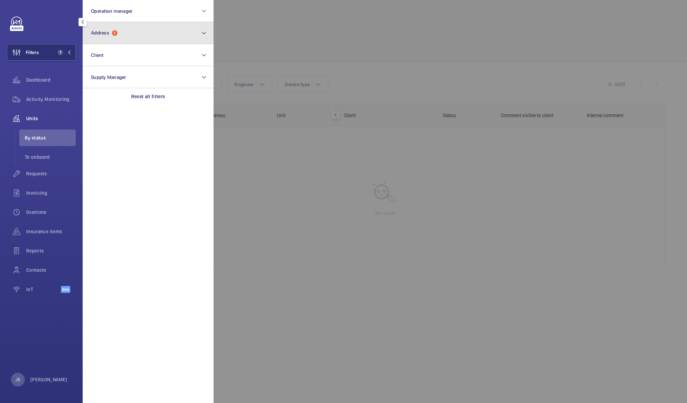
click at [95, 31] on span "Address" at bounding box center [100, 33] width 18 height 6
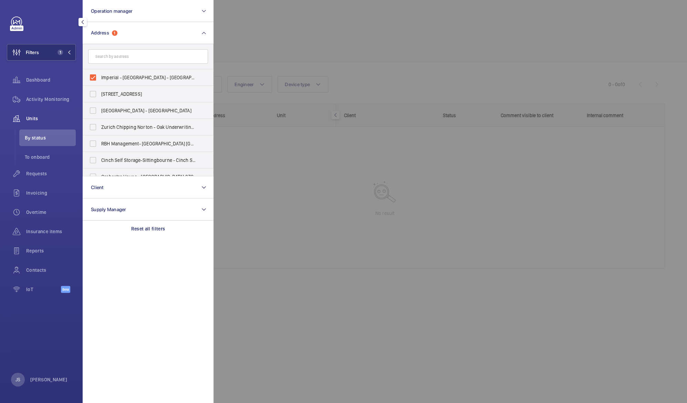
click at [249, 22] on div at bounding box center [556, 201] width 687 height 403
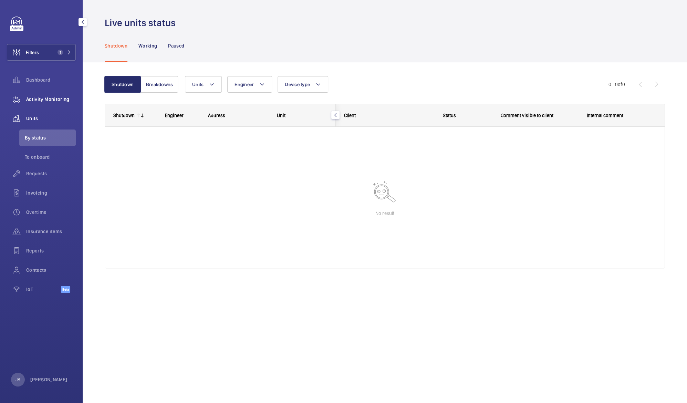
click at [28, 102] on span "Activity Monitoring" at bounding box center [51, 99] width 50 height 7
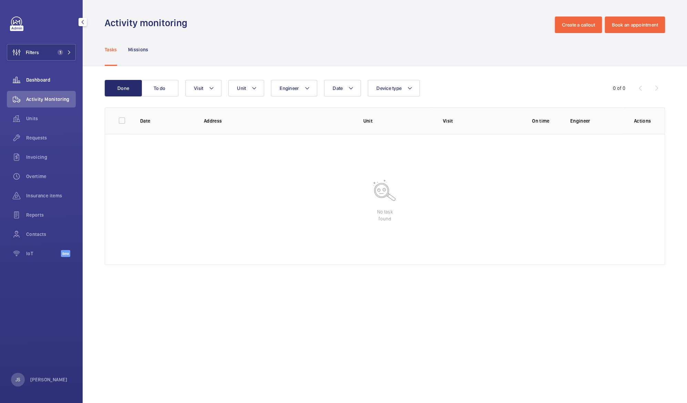
click at [31, 85] on div "Dashboard" at bounding box center [41, 80] width 69 height 17
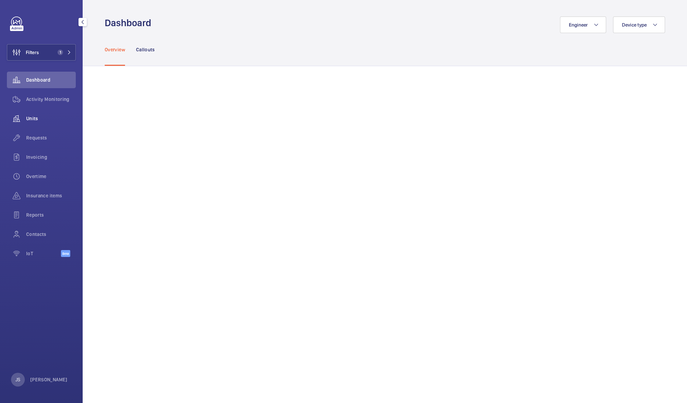
click at [28, 118] on span "Units" at bounding box center [51, 118] width 50 height 7
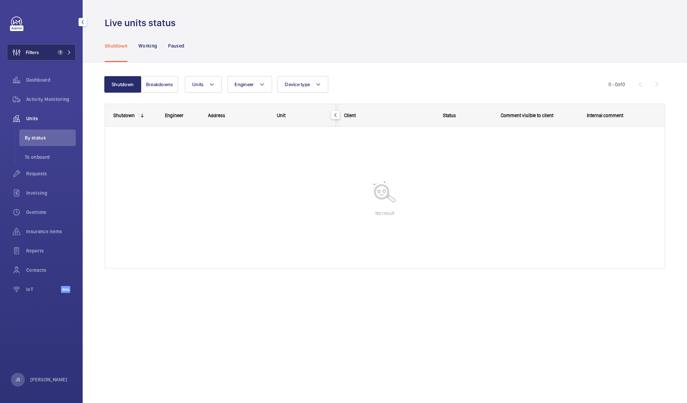
click at [59, 53] on span "1" at bounding box center [60, 53] width 6 height 6
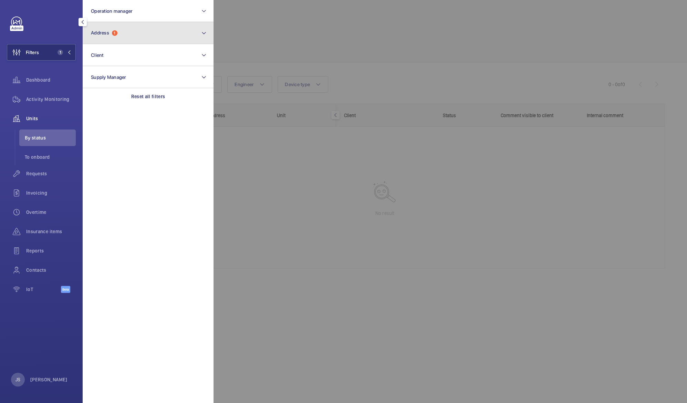
click at [98, 33] on span "Address" at bounding box center [100, 33] width 18 height 6
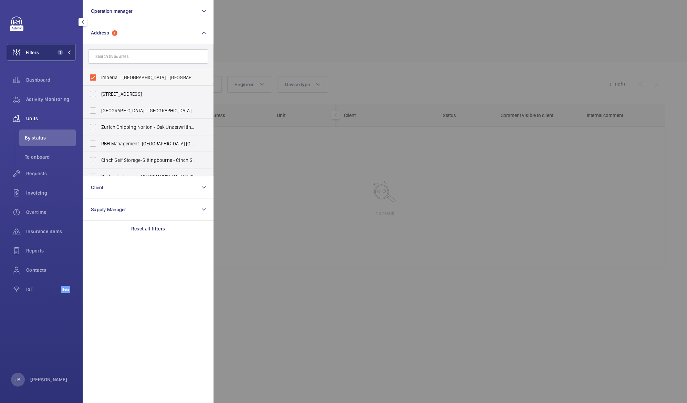
click at [107, 77] on span "Imperial - [GEOGRAPHIC_DATA] - [GEOGRAPHIC_DATA] 0HS" at bounding box center [148, 77] width 95 height 7
click at [100, 77] on input "Imperial - [GEOGRAPHIC_DATA] - [GEOGRAPHIC_DATA] 0HS" at bounding box center [93, 78] width 14 height 14
checkbox input "false"
click at [273, 36] on div at bounding box center [556, 201] width 687 height 403
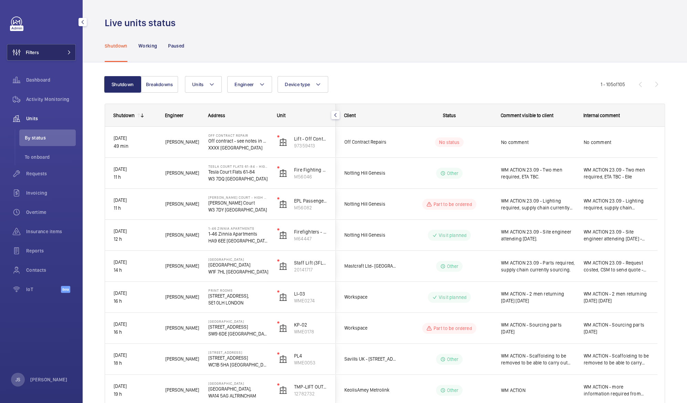
click at [41, 54] on button "Filters" at bounding box center [41, 52] width 69 height 17
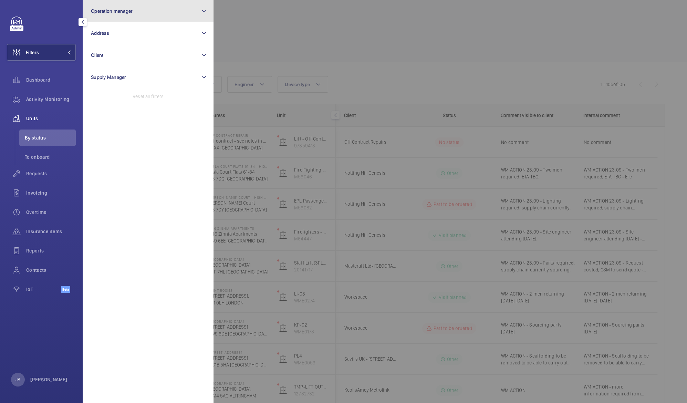
click at [104, 9] on span "Operation manager" at bounding box center [112, 11] width 42 height 6
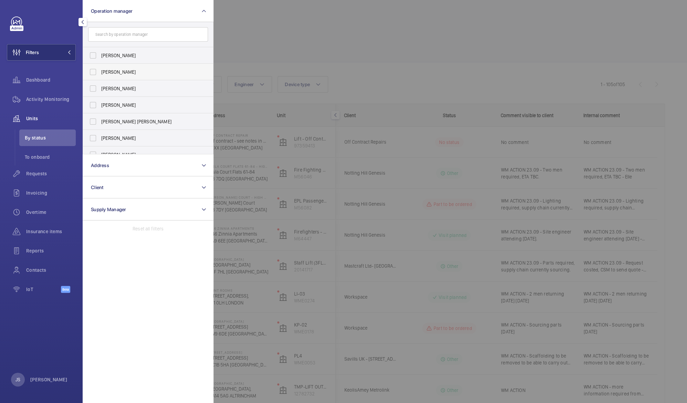
click at [112, 71] on span "[PERSON_NAME]" at bounding box center [148, 72] width 95 height 7
click at [100, 71] on input "[PERSON_NAME]" at bounding box center [93, 72] width 14 height 14
checkbox input "true"
click at [241, 39] on div at bounding box center [556, 201] width 687 height 403
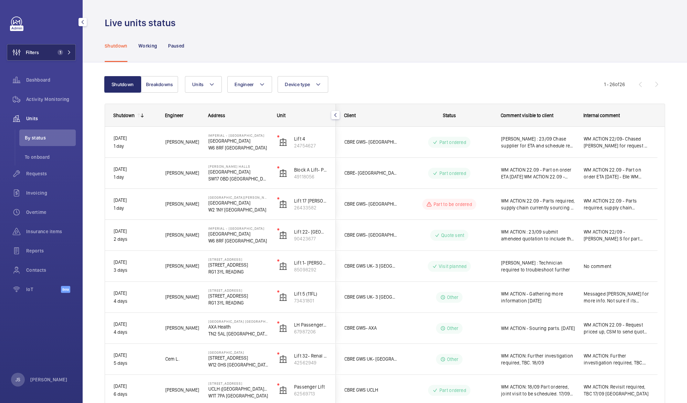
click at [32, 59] on span "Filters" at bounding box center [23, 52] width 32 height 17
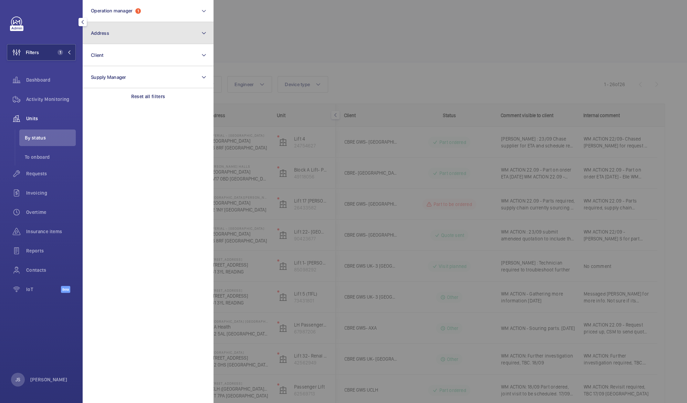
click at [95, 39] on button "Address" at bounding box center [148, 33] width 131 height 22
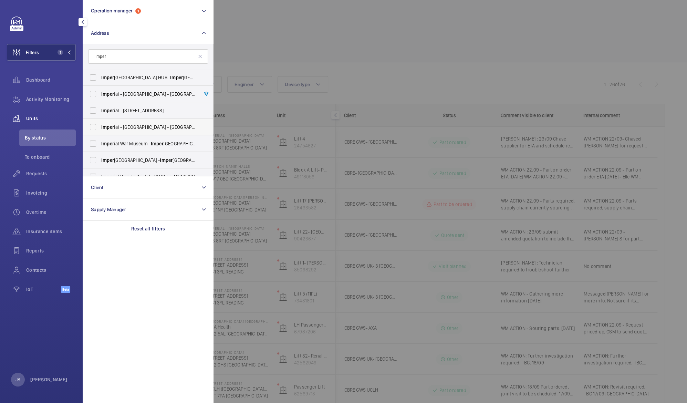
type input "imper"
click at [115, 124] on span "Imper ial - [GEOGRAPHIC_DATA] - [GEOGRAPHIC_DATA]" at bounding box center [148, 127] width 95 height 7
click at [100, 123] on input "Imper ial - [GEOGRAPHIC_DATA] - [GEOGRAPHIC_DATA]" at bounding box center [93, 127] width 14 height 14
checkbox input "true"
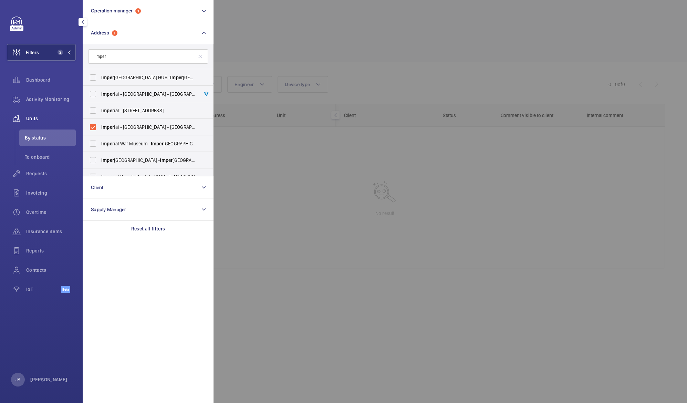
click at [263, 45] on div at bounding box center [556, 201] width 687 height 403
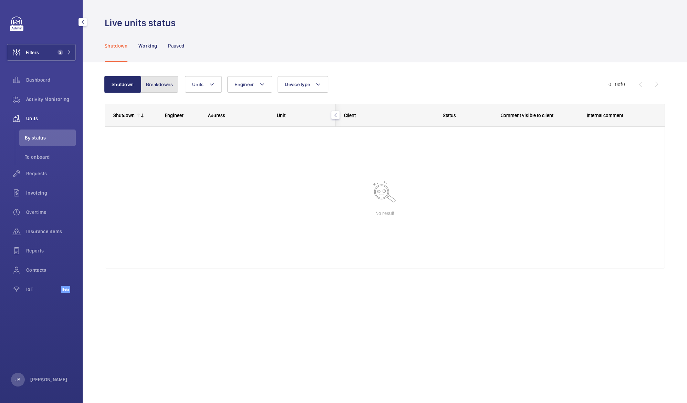
click at [164, 86] on button "Breakdowns" at bounding box center [159, 84] width 37 height 17
click at [128, 84] on button "Shutdown" at bounding box center [123, 84] width 37 height 17
click at [515, 182] on div at bounding box center [384, 197] width 559 height 141
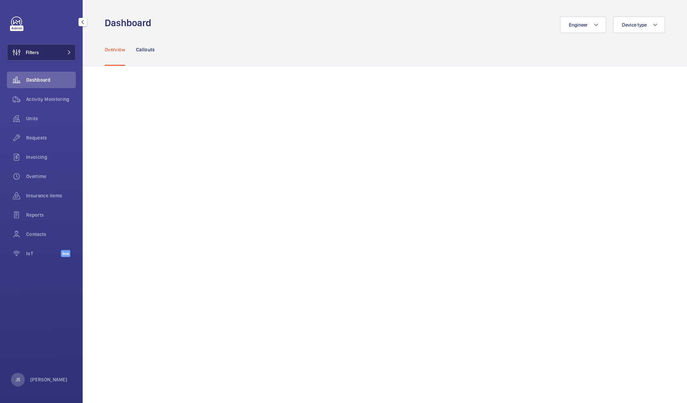
click at [43, 52] on button "Filters" at bounding box center [41, 52] width 69 height 17
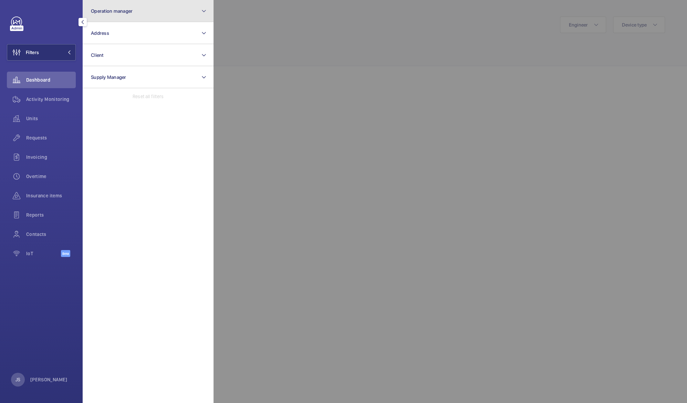
click at [109, 11] on span "Operation manager" at bounding box center [112, 11] width 42 height 6
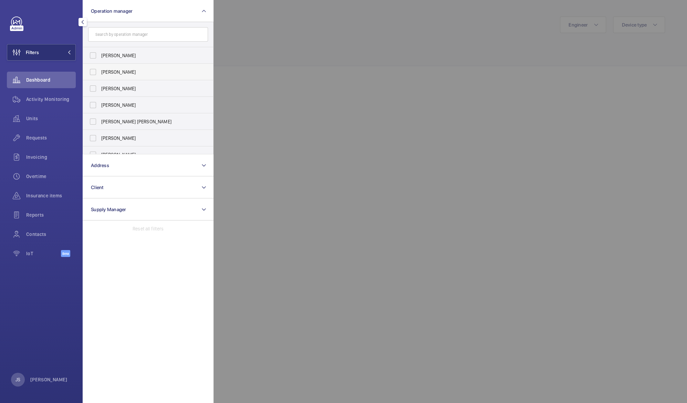
click at [108, 70] on span "[PERSON_NAME]" at bounding box center [148, 72] width 95 height 7
click at [100, 70] on input "[PERSON_NAME]" at bounding box center [93, 72] width 14 height 14
checkbox input "true"
click at [248, 50] on div at bounding box center [556, 201] width 687 height 403
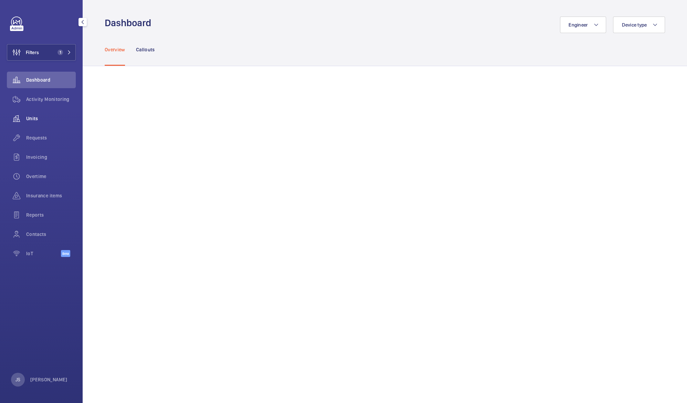
click at [27, 117] on span "Units" at bounding box center [51, 118] width 50 height 7
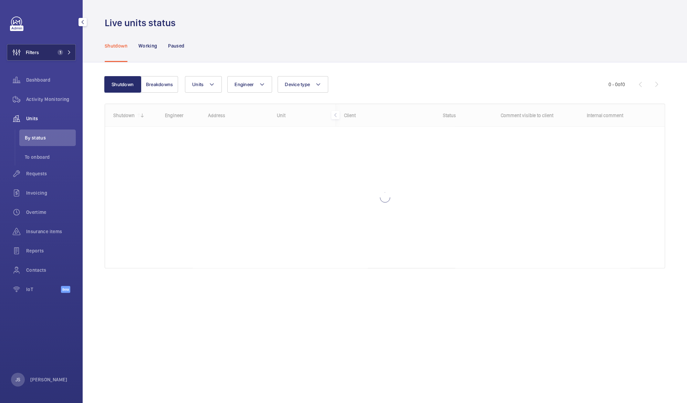
click at [35, 53] on span "Filters" at bounding box center [32, 52] width 13 height 7
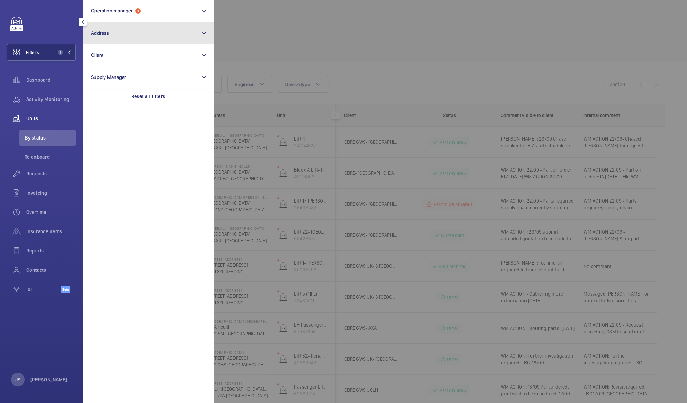
click at [110, 35] on button "Address" at bounding box center [148, 33] width 131 height 22
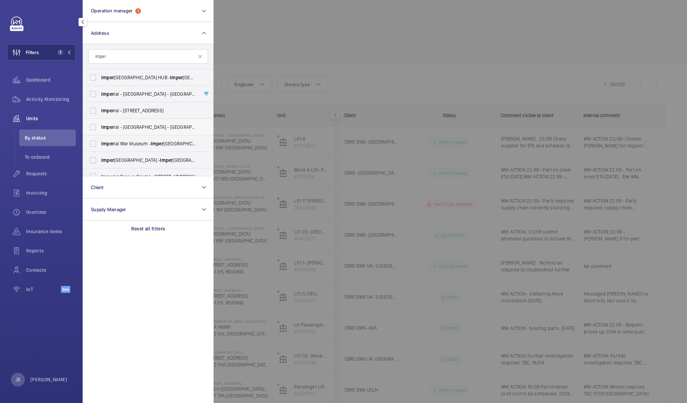
type input "imper"
click at [123, 125] on span "Imper ial - [GEOGRAPHIC_DATA] - [GEOGRAPHIC_DATA]" at bounding box center [148, 127] width 95 height 7
click at [100, 125] on input "Imper ial - [GEOGRAPHIC_DATA] - [GEOGRAPHIC_DATA]" at bounding box center [93, 127] width 14 height 14
checkbox input "true"
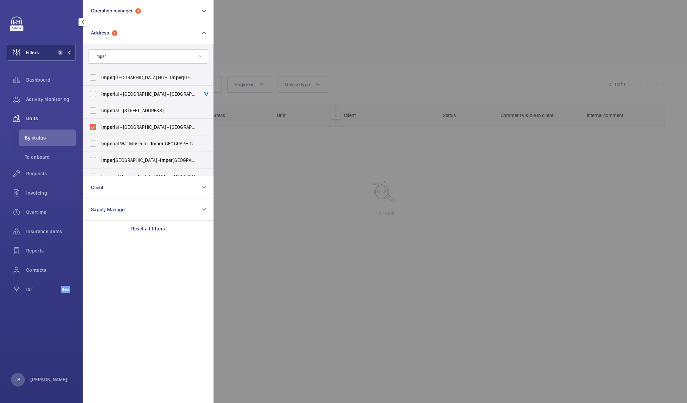
click at [254, 39] on div at bounding box center [556, 201] width 687 height 403
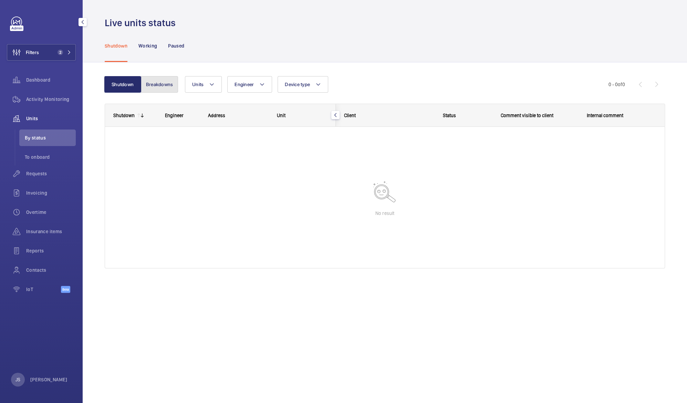
click at [163, 87] on button "Breakdowns" at bounding box center [159, 84] width 37 height 17
click at [65, 53] on span "2" at bounding box center [63, 53] width 17 height 6
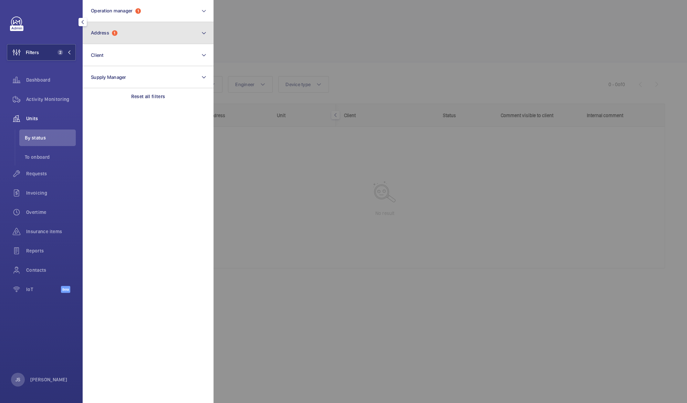
click at [99, 37] on button "Address 1" at bounding box center [148, 33] width 131 height 22
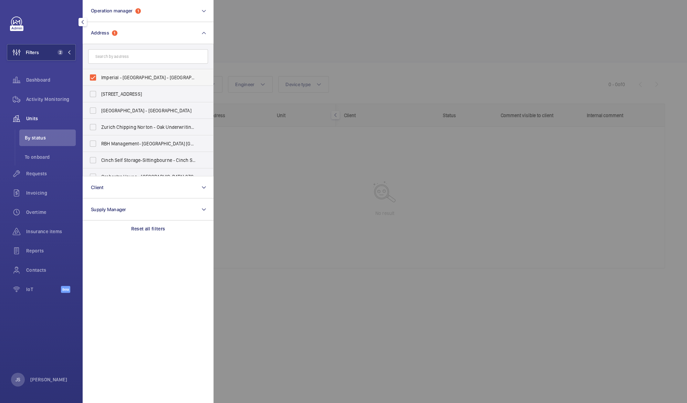
click at [101, 80] on span "Imperial - [GEOGRAPHIC_DATA] - [GEOGRAPHIC_DATA] 0HS" at bounding box center [148, 77] width 95 height 7
click at [100, 80] on input "Imperial - [GEOGRAPHIC_DATA] - [GEOGRAPHIC_DATA] 0HS" at bounding box center [93, 78] width 14 height 14
checkbox input "false"
click at [244, 39] on div at bounding box center [556, 201] width 687 height 403
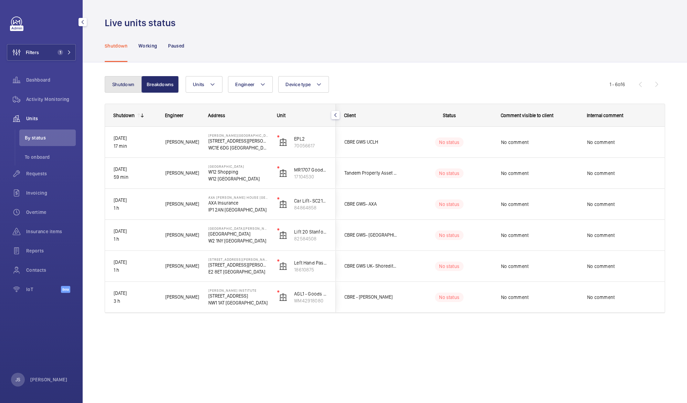
click at [126, 82] on button "Shutdown" at bounding box center [123, 84] width 37 height 17
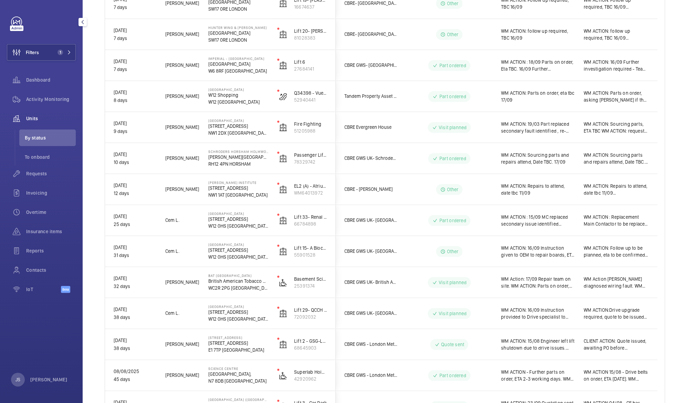
scroll to position [418, 0]
click at [521, 253] on span "WM ACTION: 16/09 Instruction given to OEM to repair boards, ETA 5/7 days. 03/09…" at bounding box center [538, 251] width 74 height 14
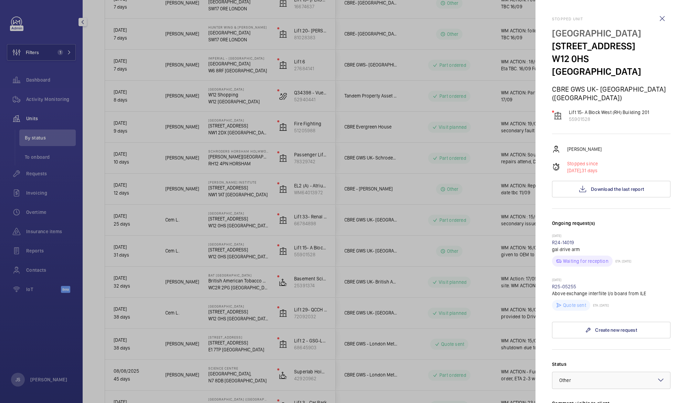
click at [495, 27] on div at bounding box center [343, 201] width 687 height 403
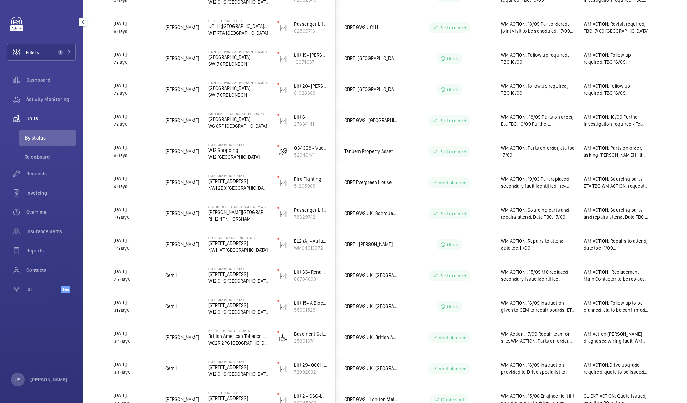
scroll to position [362, 0]
click at [25, 53] on wm-front-icon-button at bounding box center [16, 52] width 19 height 17
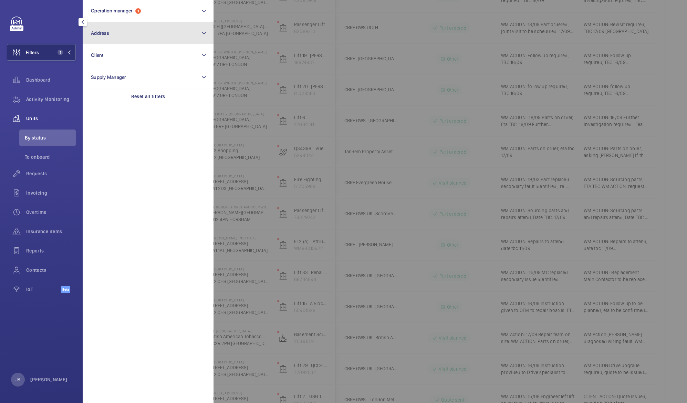
click at [102, 39] on button "Address" at bounding box center [148, 33] width 131 height 22
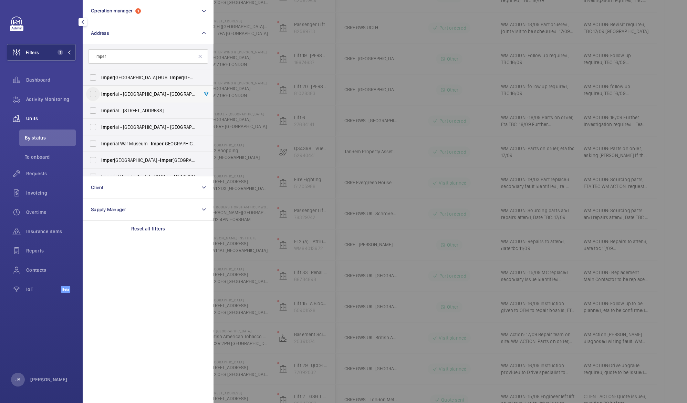
type input "imper"
click at [96, 97] on input "Imper ial - Charing Cross Hospital - Charing Cross Hospital, LONDON W6 8RF" at bounding box center [93, 94] width 14 height 14
checkbox input "true"
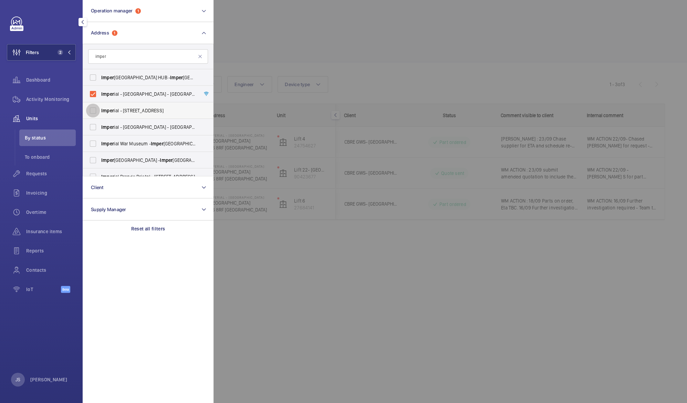
click at [95, 112] on input "Imper ial - St. Mary's Hospital - W2 1NY, LONDON W2 1NY" at bounding box center [93, 111] width 14 height 14
checkbox input "true"
click at [95, 127] on input "Imper ial - [GEOGRAPHIC_DATA] - [GEOGRAPHIC_DATA]" at bounding box center [93, 127] width 14 height 14
checkbox input "true"
click at [200, 58] on mat-icon at bounding box center [200, 57] width 6 height 6
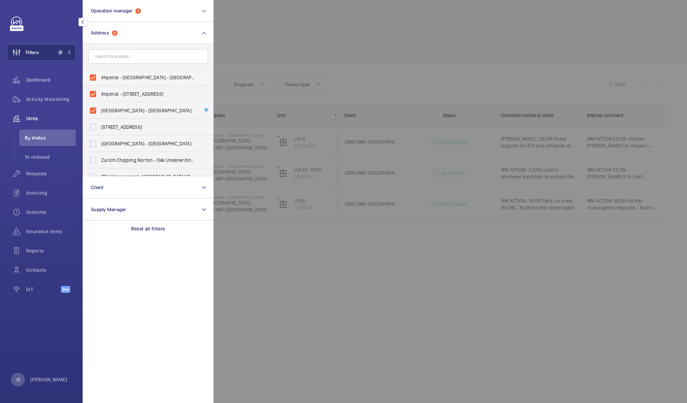
click at [145, 76] on span "Imperial - [GEOGRAPHIC_DATA] - [GEOGRAPHIC_DATA] 0HS" at bounding box center [148, 77] width 95 height 7
click at [100, 76] on input "Imperial - [GEOGRAPHIC_DATA] - [GEOGRAPHIC_DATA] 0HS" at bounding box center [93, 78] width 14 height 14
checkbox input "false"
click at [146, 93] on span "Imperial - St. Mary's Hospital - W2 1NY, LONDON W2 1NY" at bounding box center [148, 94] width 95 height 7
click at [100, 93] on input "Imperial - St. Mary's Hospital - W2 1NY, LONDON W2 1NY" at bounding box center [93, 94] width 14 height 14
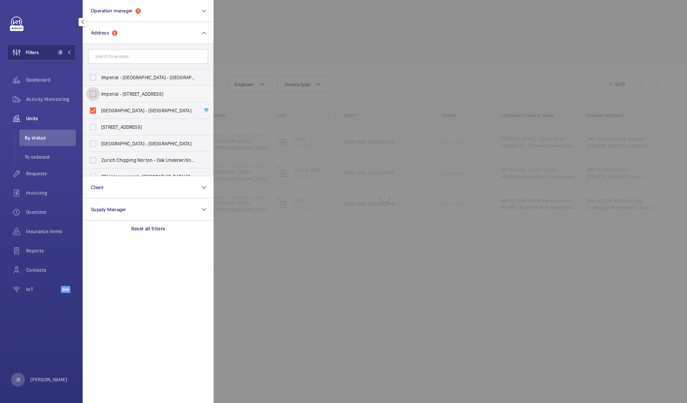
checkbox input "false"
click at [144, 108] on span "Imperial - Charing Cross Hospital - Charing Cross Hospital, LONDON W6 8RF" at bounding box center [148, 110] width 95 height 7
click at [100, 108] on input "Imperial - Charing Cross Hospital - Charing Cross Hospital, LONDON W6 8RF" at bounding box center [93, 111] width 14 height 14
checkbox input "false"
click at [245, 33] on div at bounding box center [556, 201] width 687 height 403
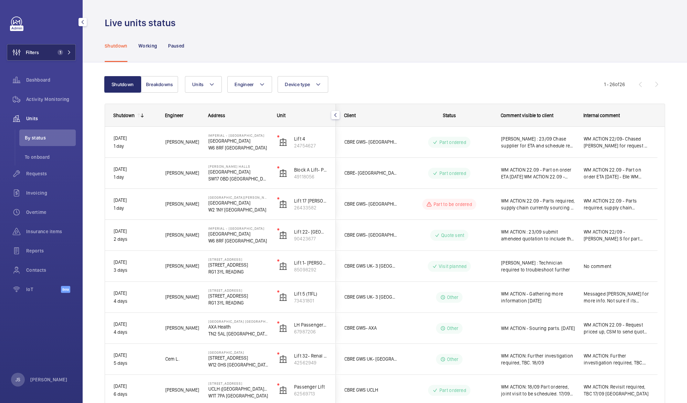
click at [44, 55] on button "Filters 1" at bounding box center [41, 52] width 69 height 17
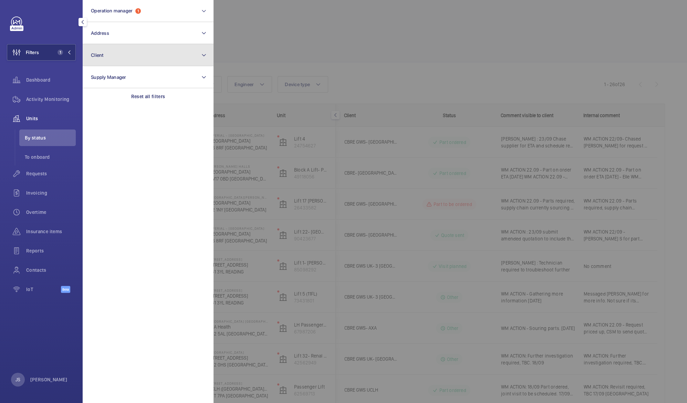
click at [94, 55] on span "Client" at bounding box center [97, 55] width 13 height 6
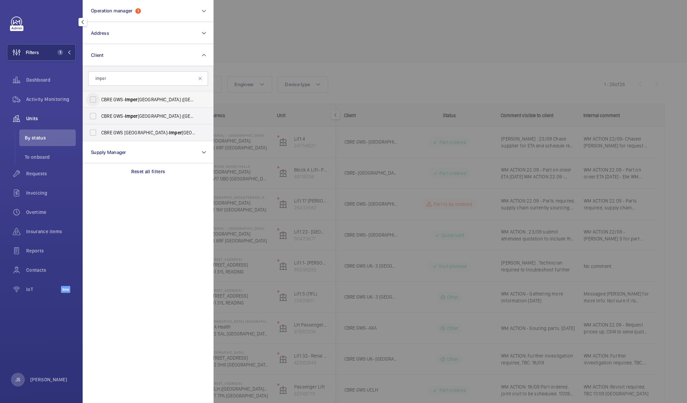
type input "imper"
click at [96, 96] on input "CBRE GWS- Imper ial Hospital (Charing Cross)" at bounding box center [93, 100] width 14 height 14
checkbox input "true"
click at [93, 113] on input "CBRE GWS- Imper ial Hospital (St Mary)" at bounding box center [93, 116] width 14 height 14
checkbox input "true"
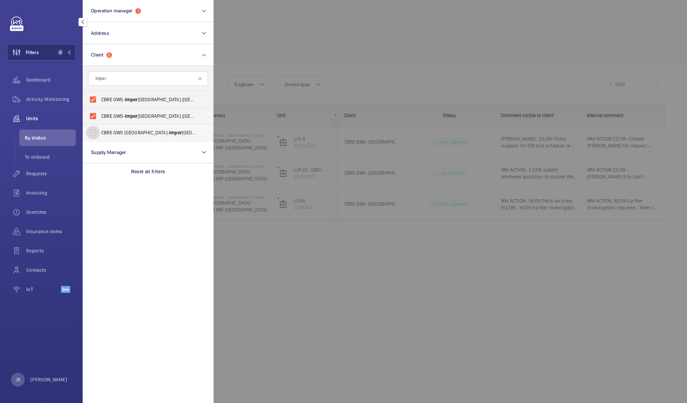
click at [93, 130] on input "CBRE GWS UK- Imper ial Hospital (Hammersmith)" at bounding box center [93, 133] width 14 height 14
checkbox input "true"
click at [258, 32] on div at bounding box center [556, 201] width 687 height 403
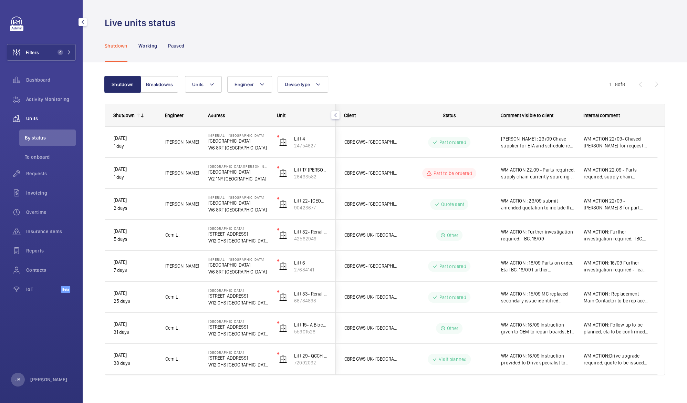
scroll to position [5, 0]
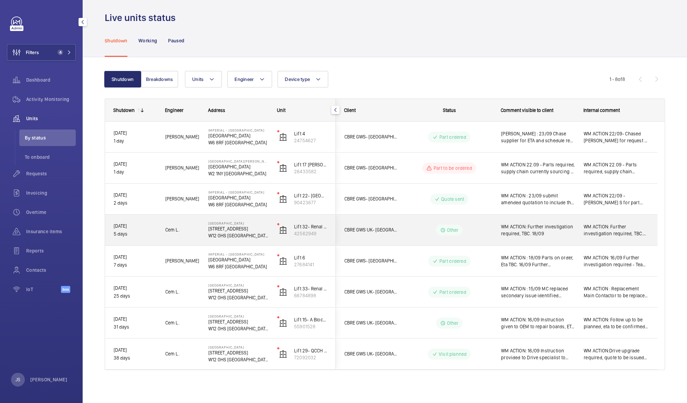
click at [516, 229] on span "WM ACTION: Further investigation required, TBC. 18/09" at bounding box center [538, 230] width 74 height 14
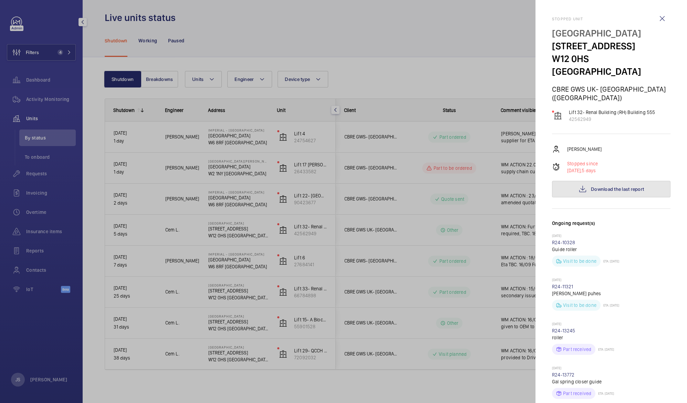
click at [591, 186] on span "Download the last report" at bounding box center [617, 189] width 53 height 6
click at [101, 287] on div at bounding box center [343, 201] width 687 height 403
